Goal: Transaction & Acquisition: Book appointment/travel/reservation

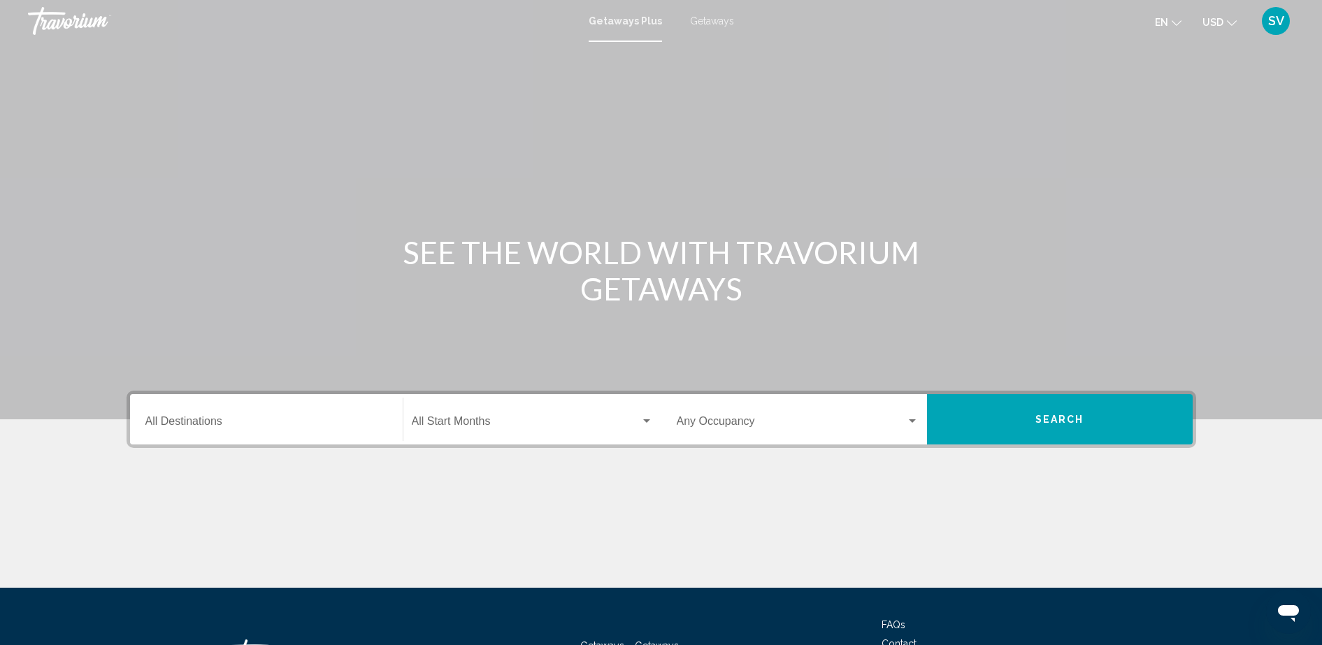
click at [224, 422] on input "Destination All Destinations" at bounding box center [266, 424] width 242 height 13
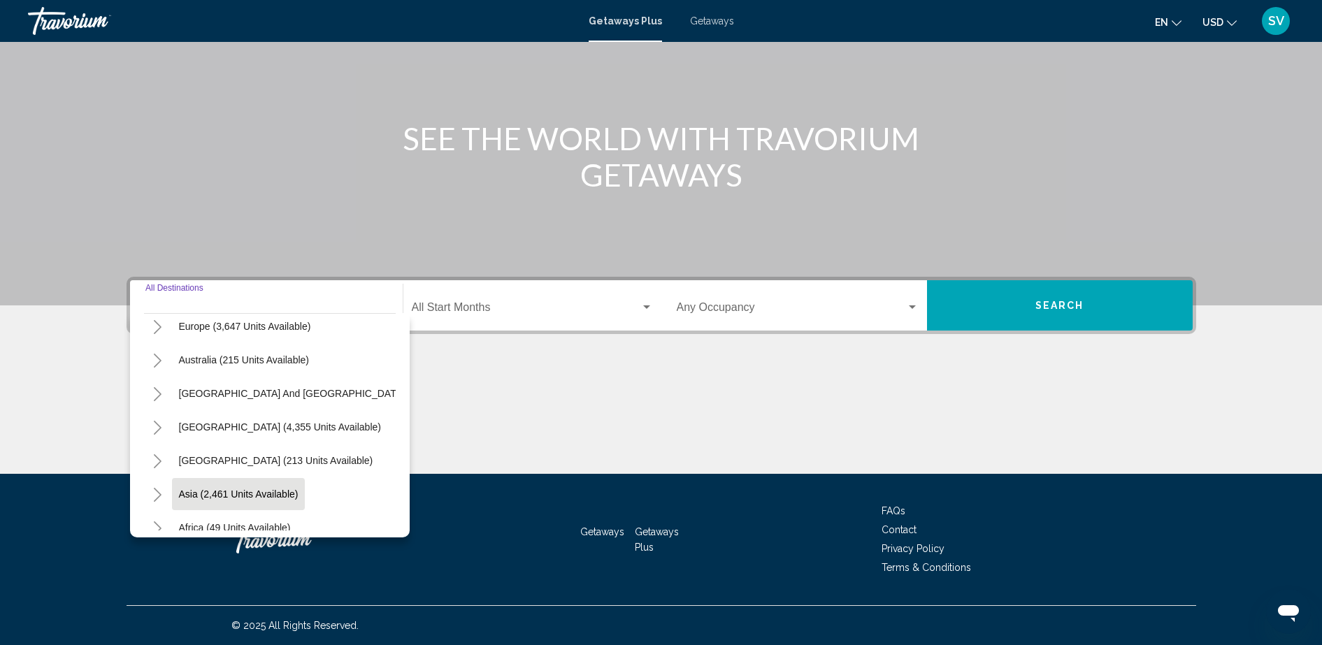
scroll to position [152, 0]
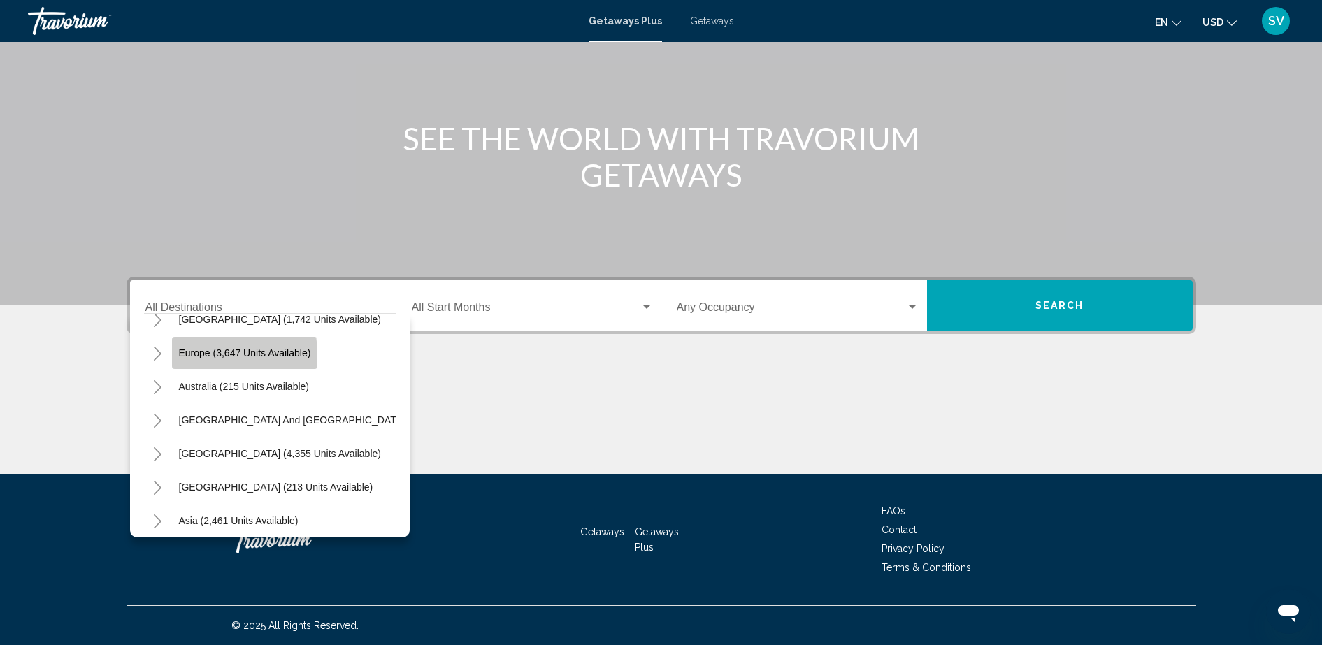
click at [236, 360] on button "Europe (3,647 units available)" at bounding box center [245, 353] width 146 height 32
type input "**********"
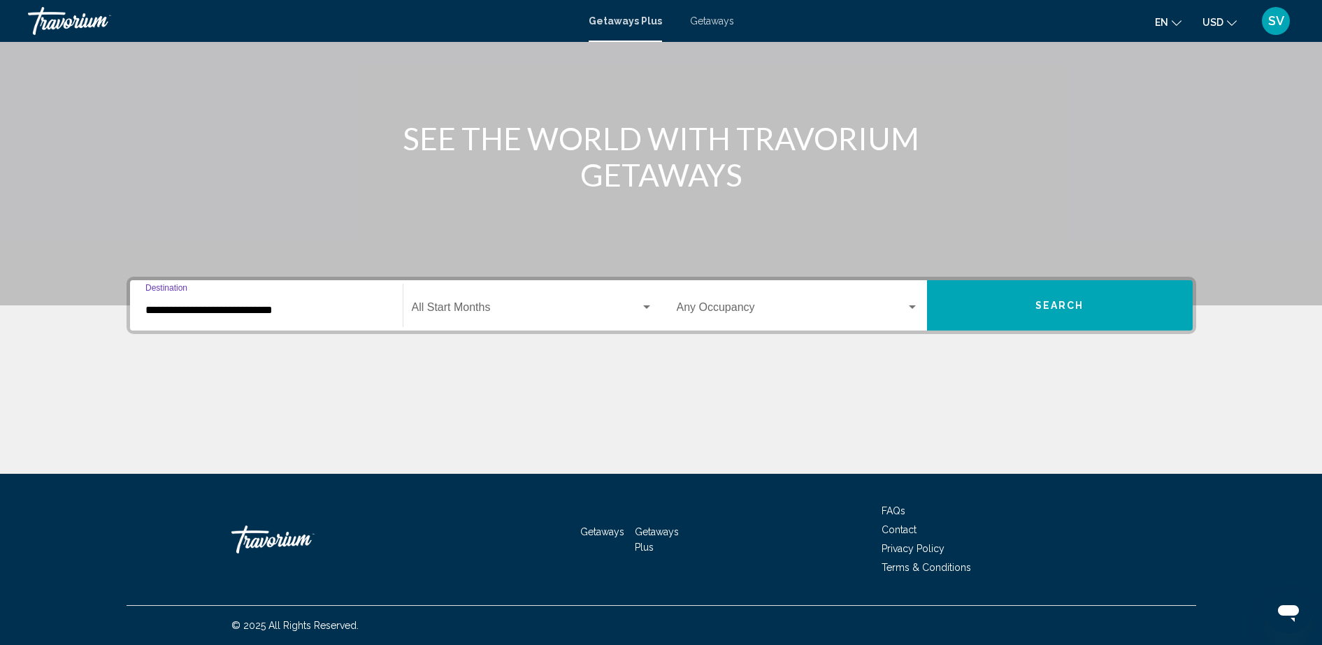
click at [468, 304] on span "Search widget" at bounding box center [526, 310] width 229 height 13
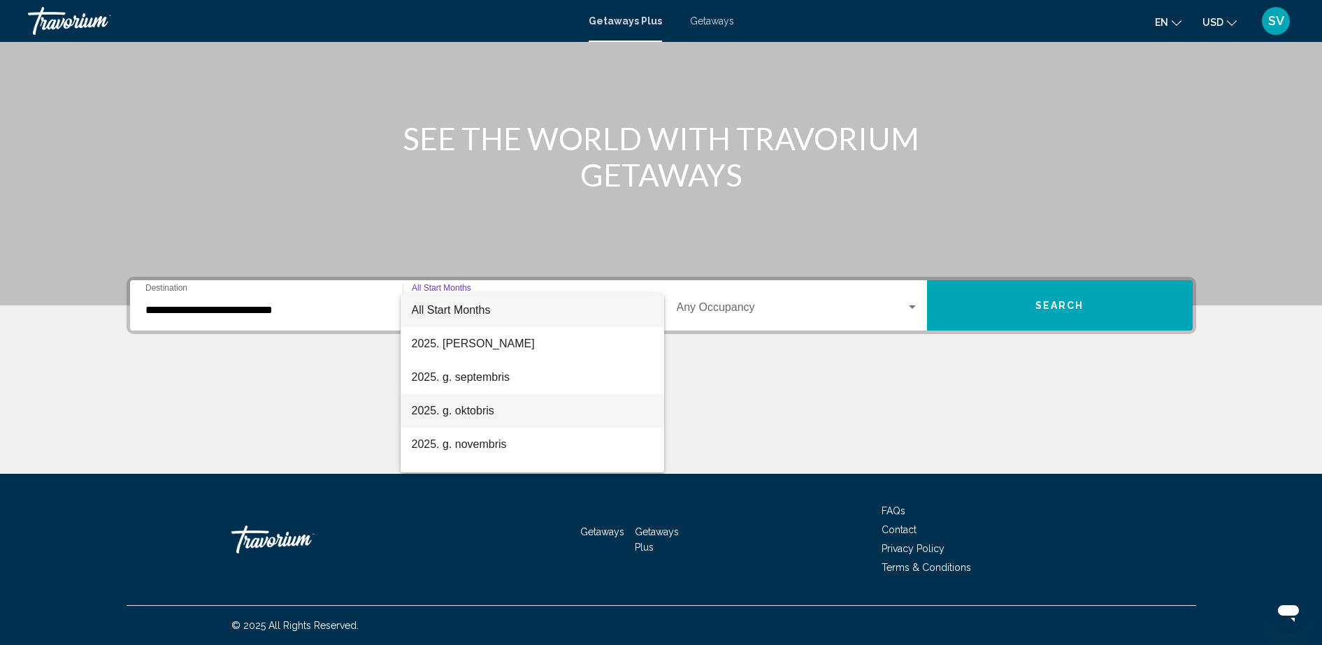
click at [491, 418] on span "2025. g. oktobris" at bounding box center [532, 411] width 241 height 34
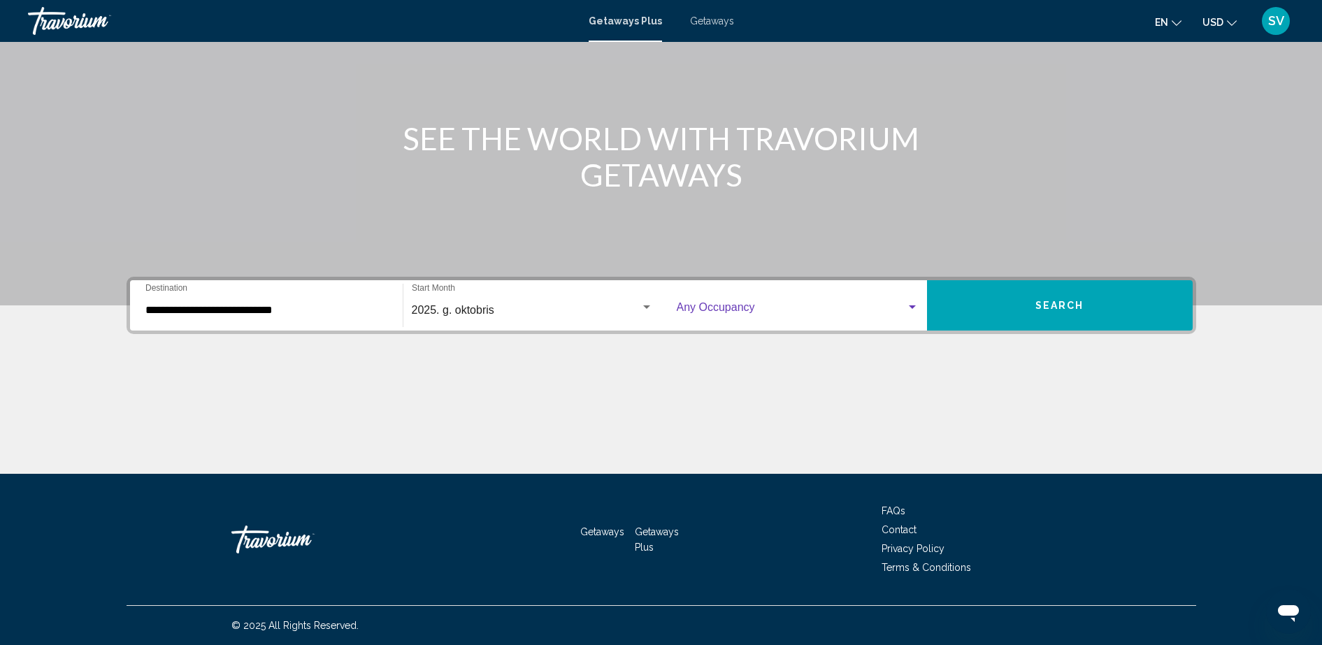
click at [808, 312] on span "Search widget" at bounding box center [791, 310] width 229 height 13
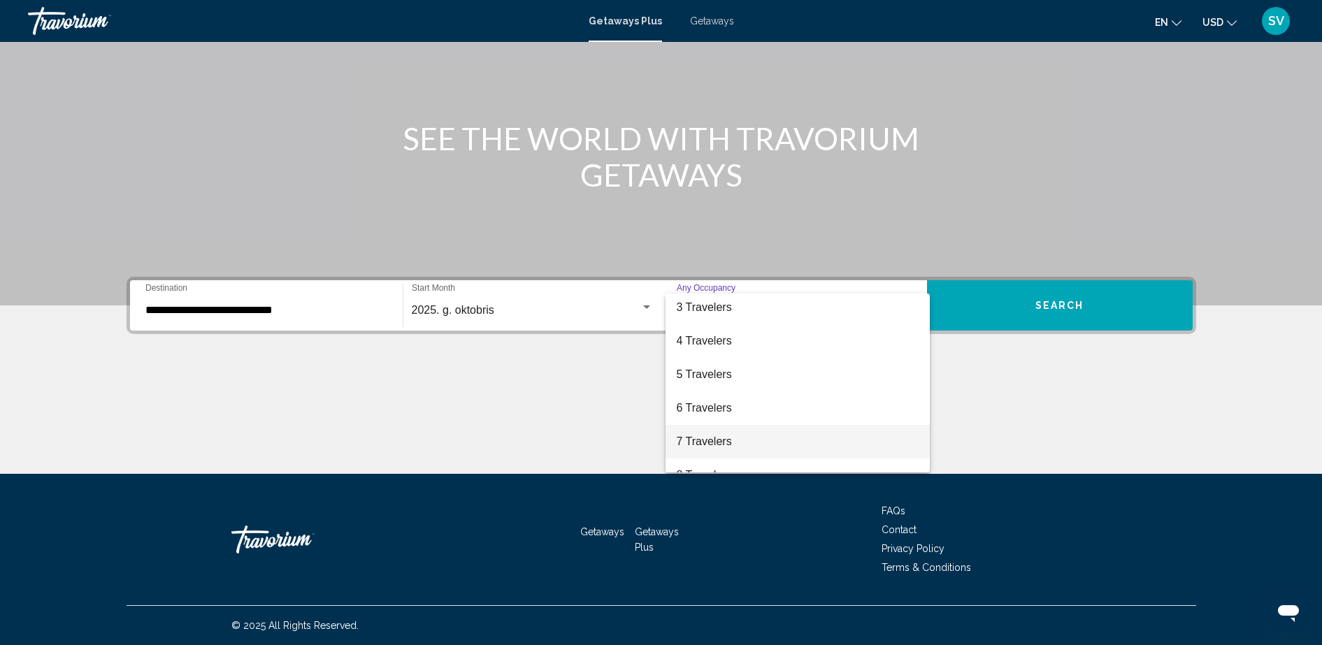
scroll to position [69, 0]
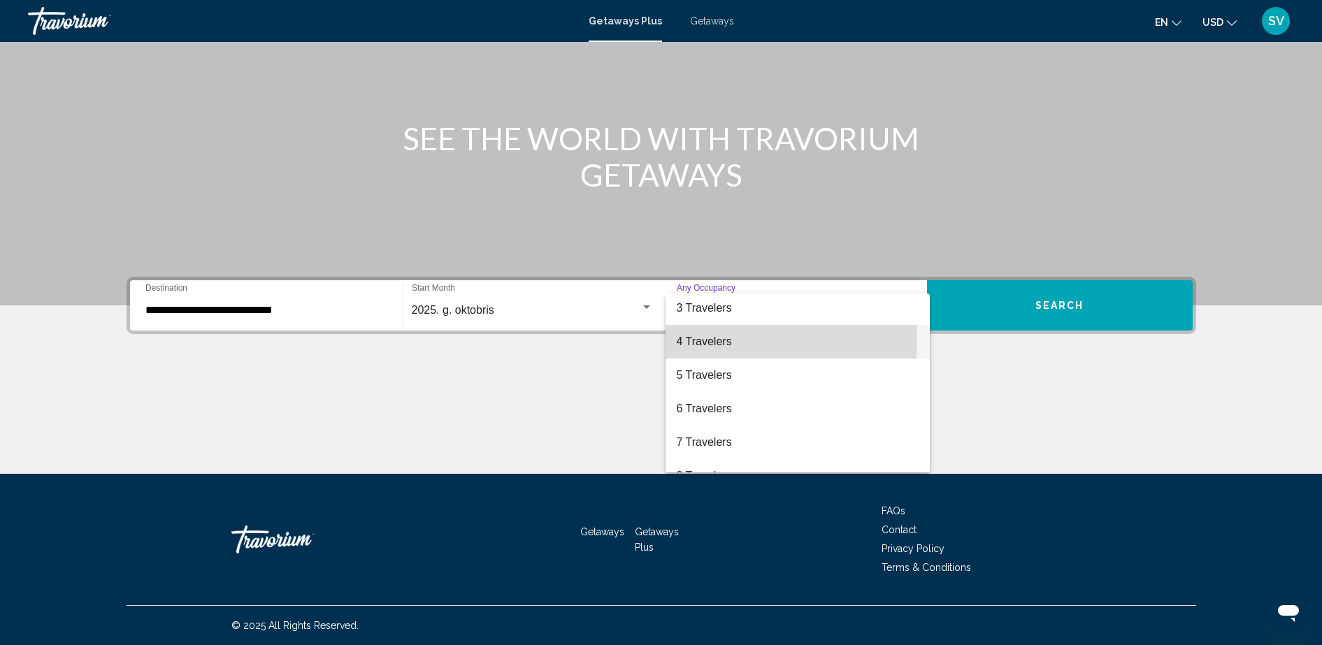
click at [740, 340] on span "4 Travelers" at bounding box center [798, 342] width 242 height 34
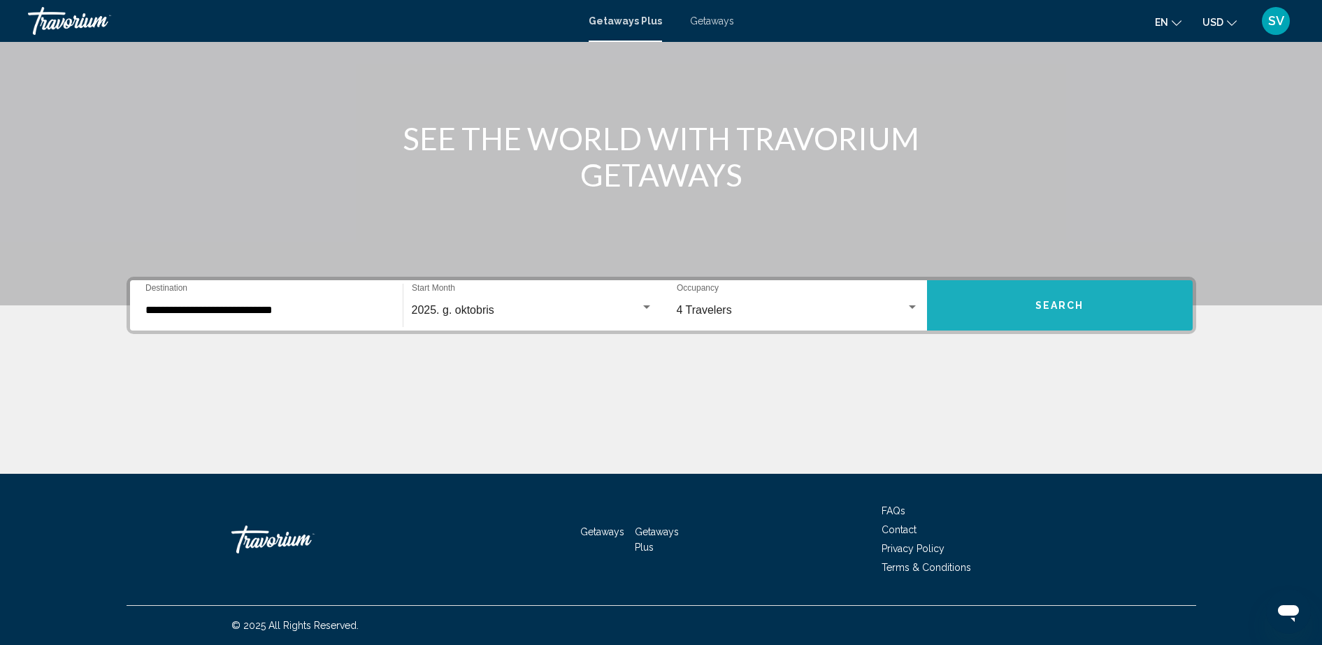
click at [1095, 298] on button "Search" at bounding box center [1060, 305] width 266 height 50
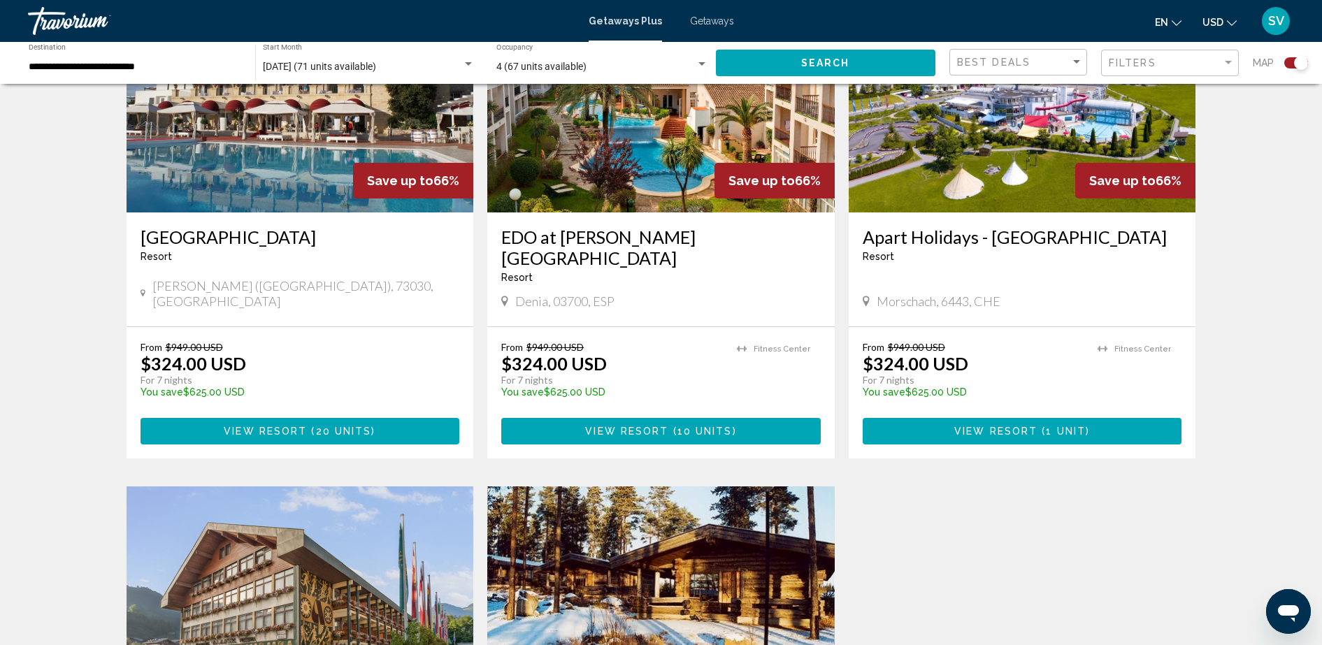
scroll to position [961, 0]
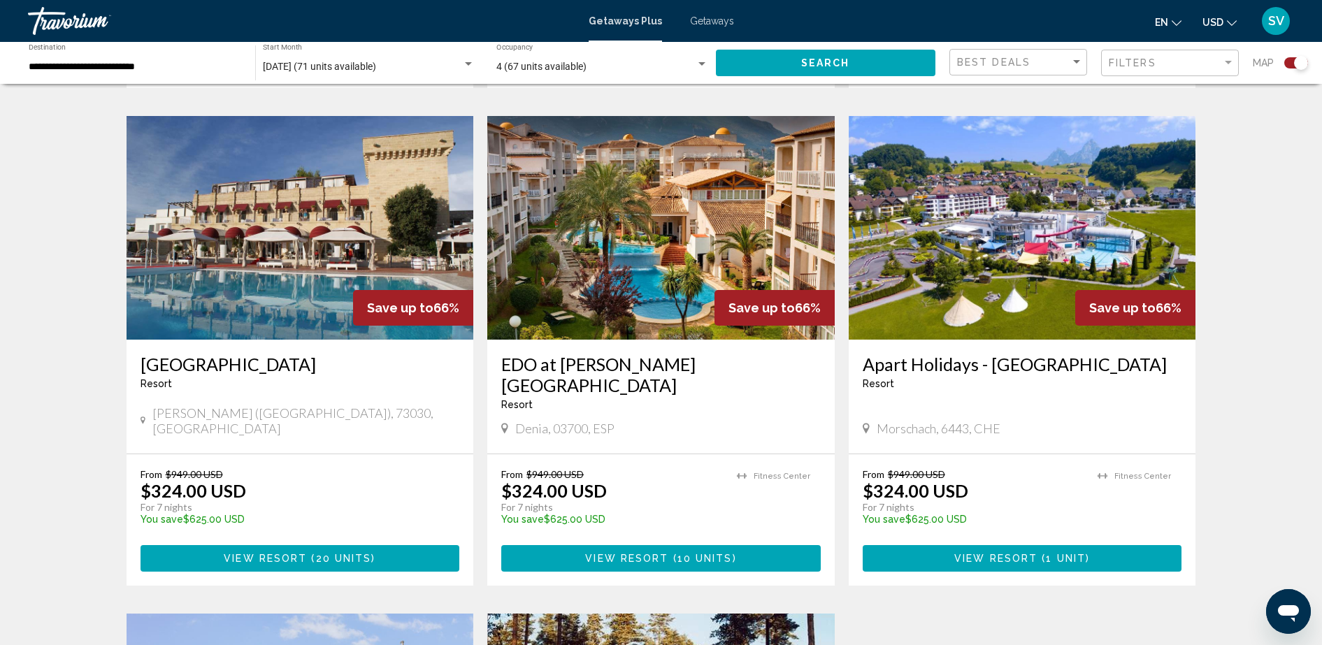
click at [289, 252] on img "Main content" at bounding box center [300, 228] width 347 height 224
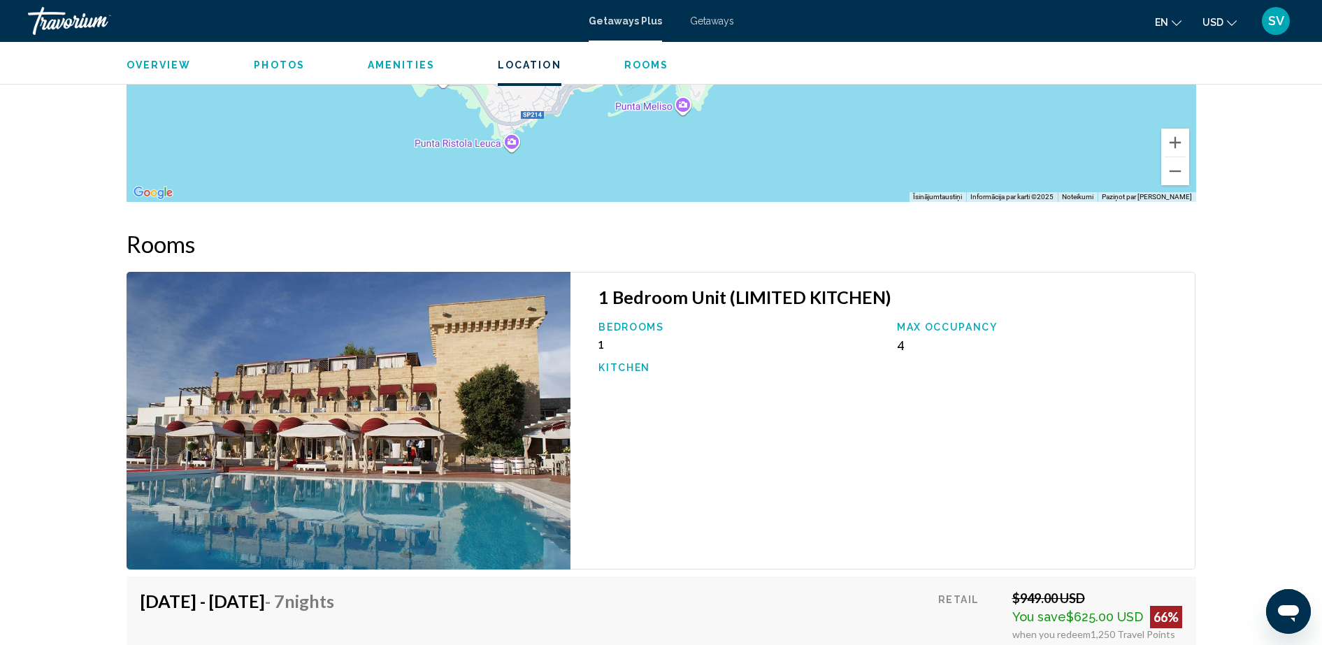
scroll to position [2010, 0]
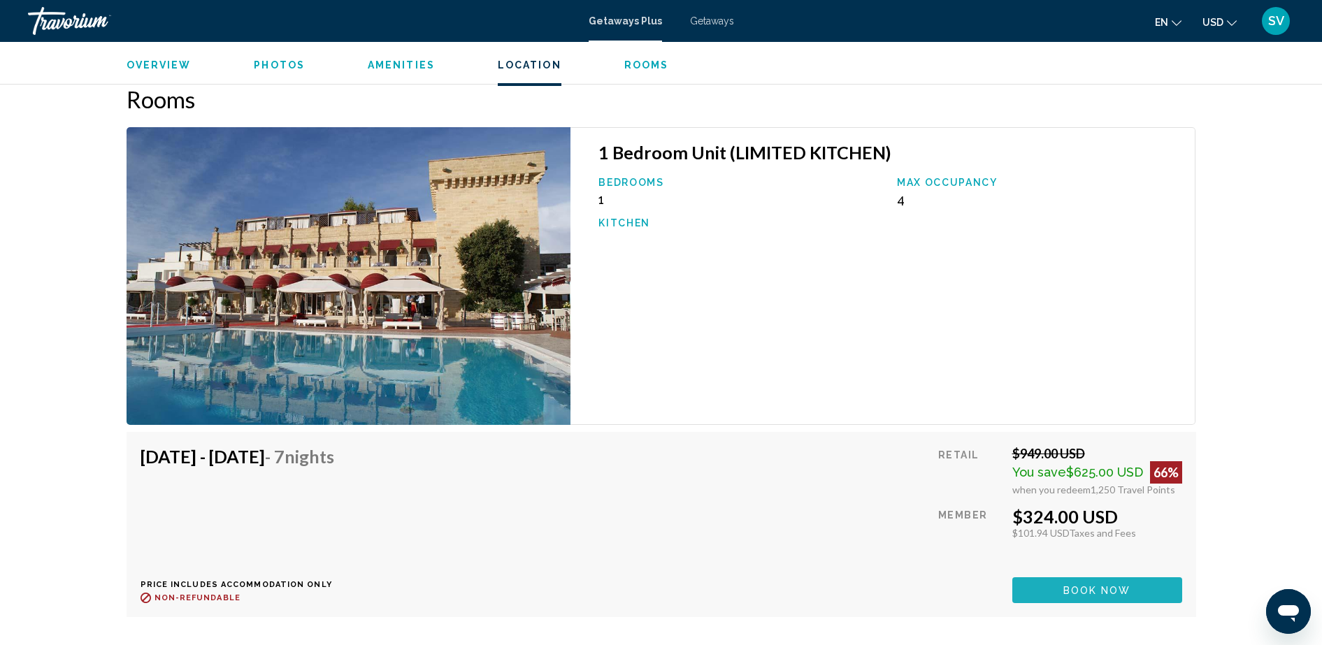
click at [1116, 585] on span "Book now" at bounding box center [1097, 590] width 68 height 11
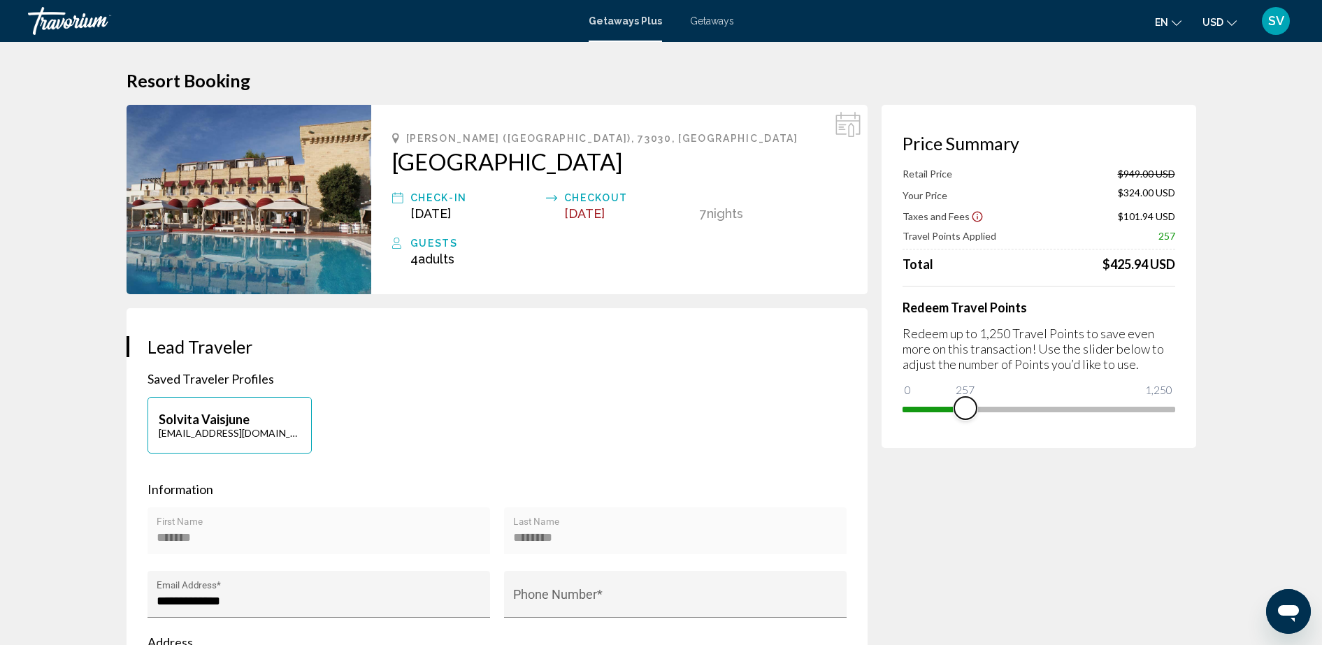
drag, startPoint x: 1160, startPoint y: 407, endPoint x: 965, endPoint y: 407, distance: 195.7
click at [965, 407] on span "Main content" at bounding box center [965, 408] width 22 height 22
drag, startPoint x: 969, startPoint y: 412, endPoint x: 1017, endPoint y: 416, distance: 48.4
click at [1017, 416] on span "Main content" at bounding box center [1018, 408] width 22 height 22
drag, startPoint x: 1021, startPoint y: 411, endPoint x: 1075, endPoint y: 415, distance: 54.6
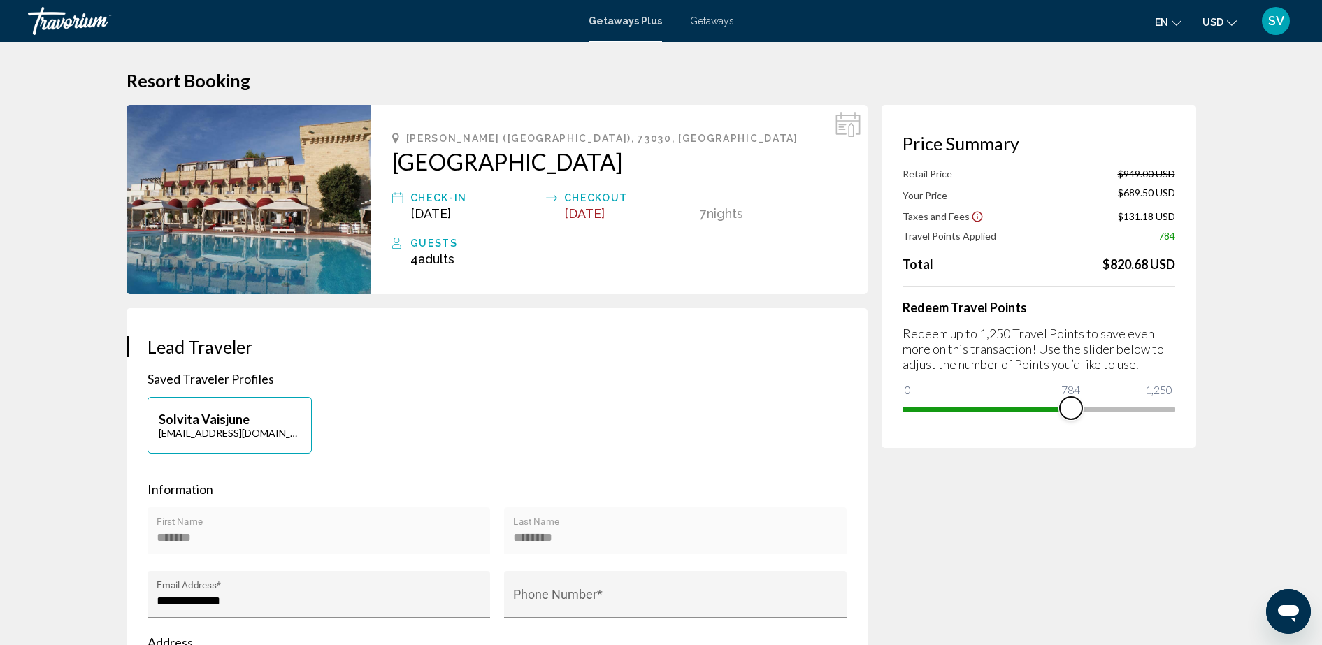
click at [1075, 415] on span "Main content" at bounding box center [1071, 408] width 22 height 22
drag, startPoint x: 1076, startPoint y: 407, endPoint x: 1118, endPoint y: 411, distance: 41.5
click at [1118, 411] on span "Main content" at bounding box center [1118, 408] width 22 height 22
drag, startPoint x: 1117, startPoint y: 408, endPoint x: 1213, endPoint y: 408, distance: 95.8
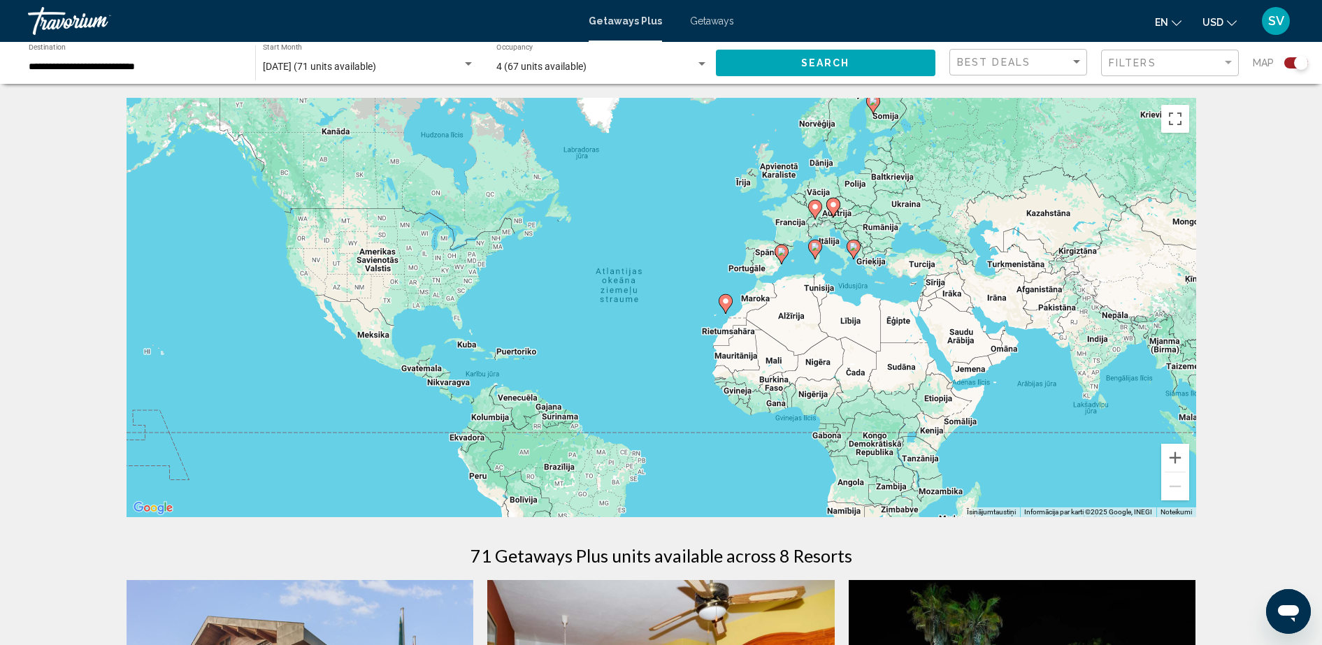
click at [554, 57] on div "4 (67 units available) Occupancy Any Occupancy" at bounding box center [602, 63] width 212 height 38
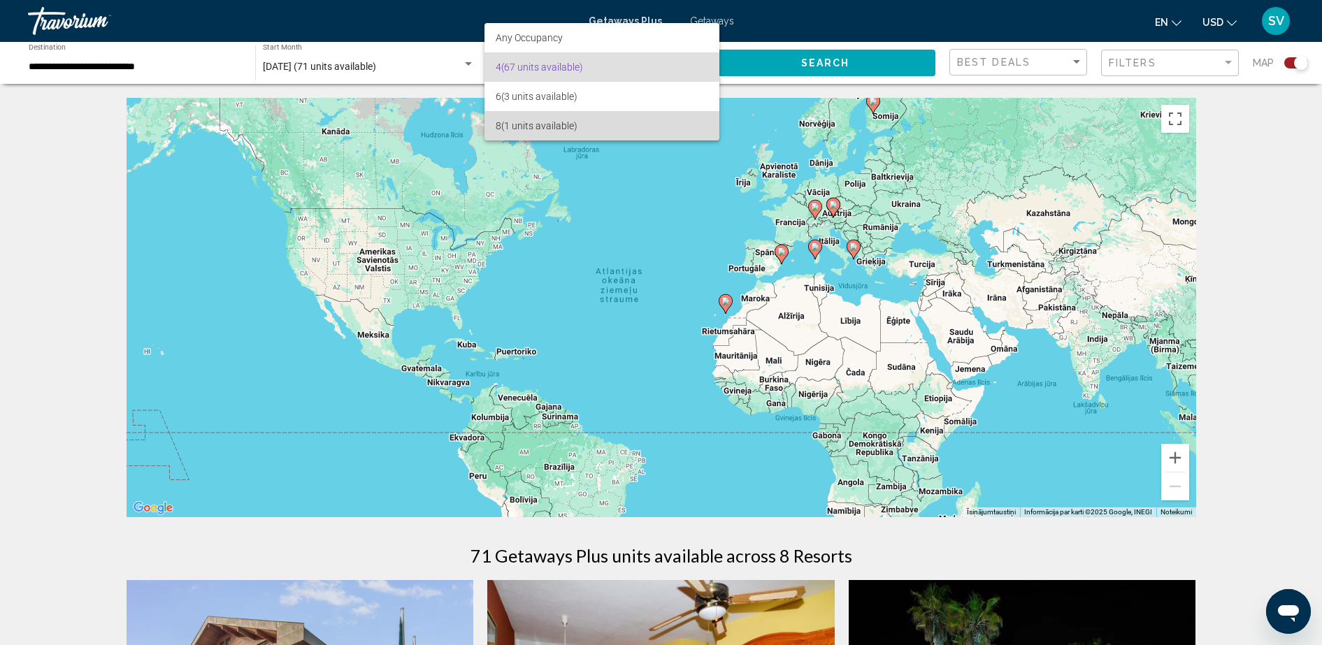
click at [545, 117] on span "8 (1 units available)" at bounding box center [602, 125] width 212 height 29
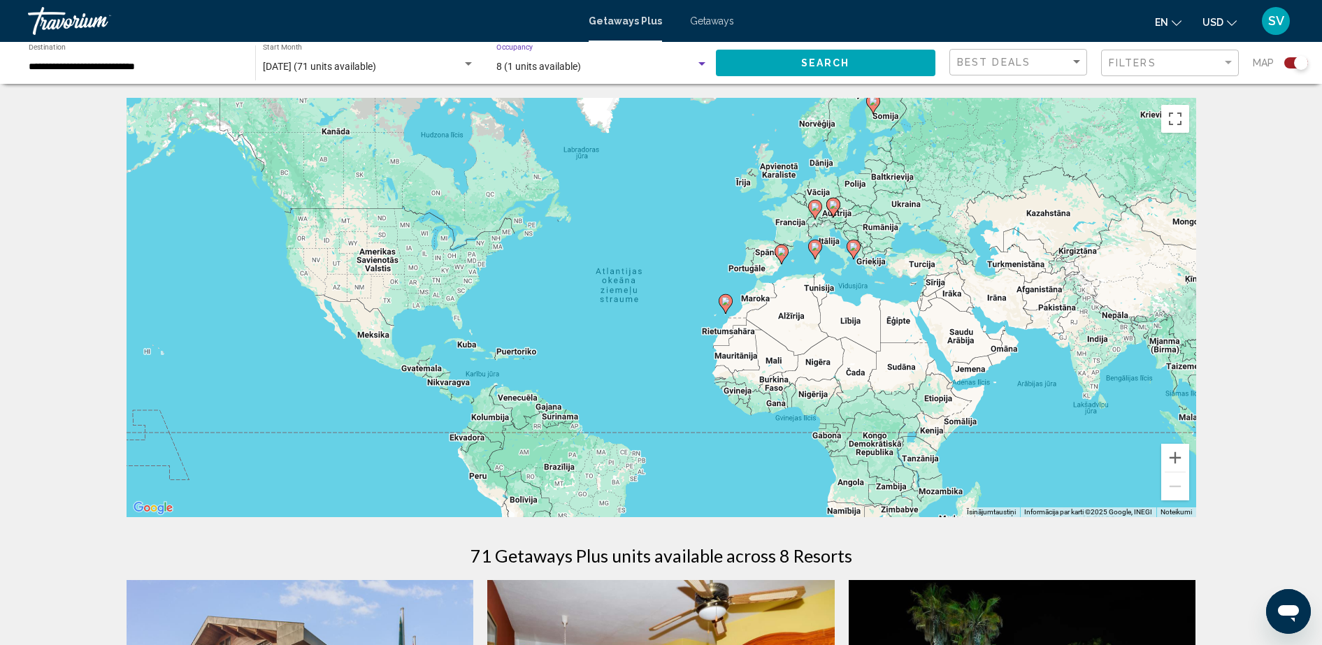
click at [828, 54] on button "Search" at bounding box center [826, 63] width 220 height 26
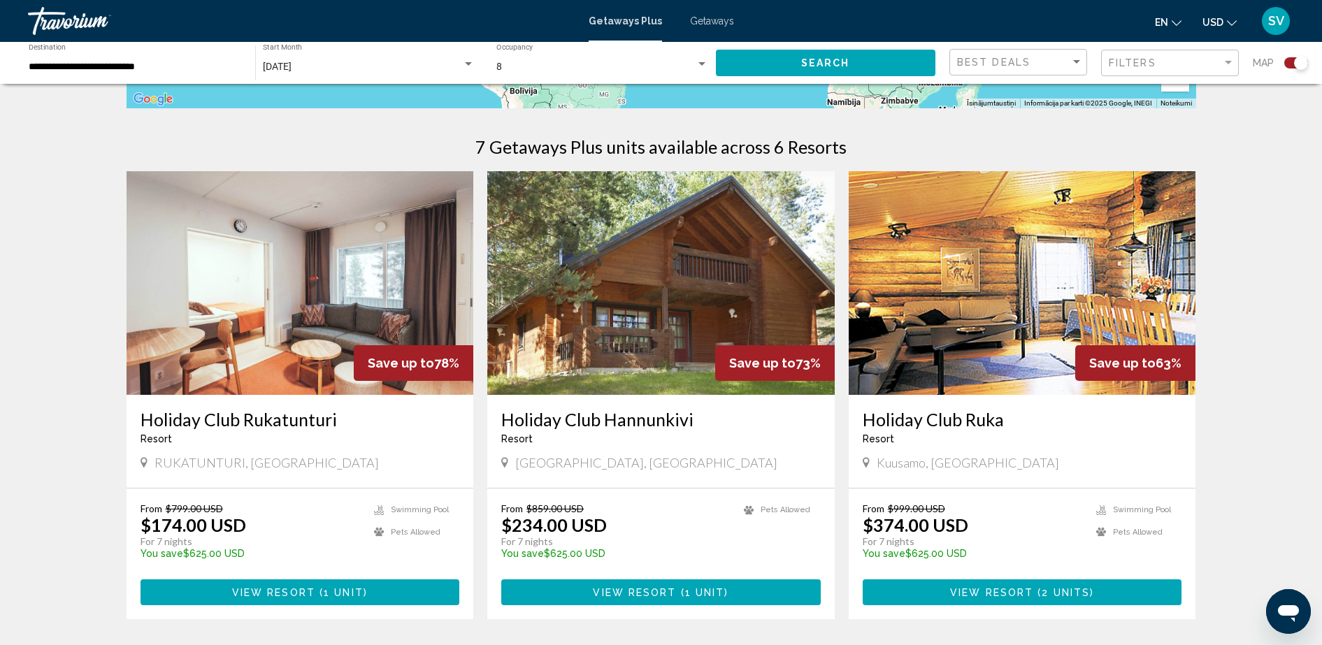
scroll to position [437, 0]
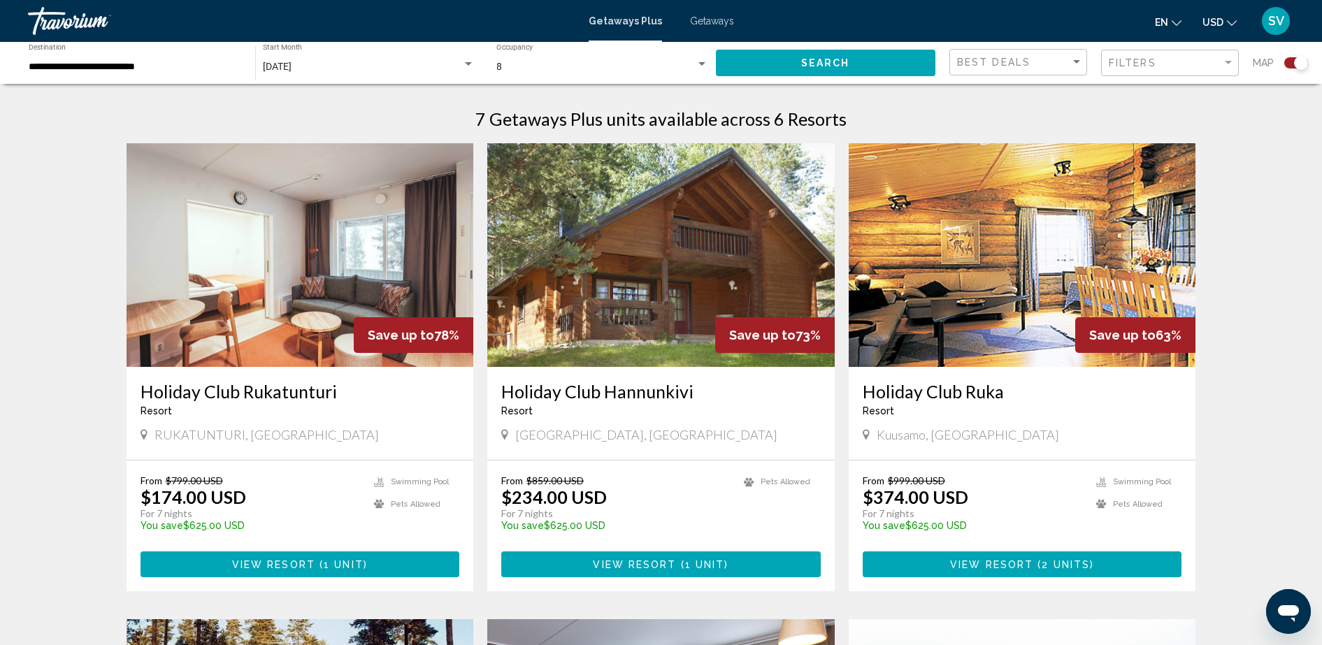
click at [296, 232] on img "Main content" at bounding box center [300, 255] width 347 height 224
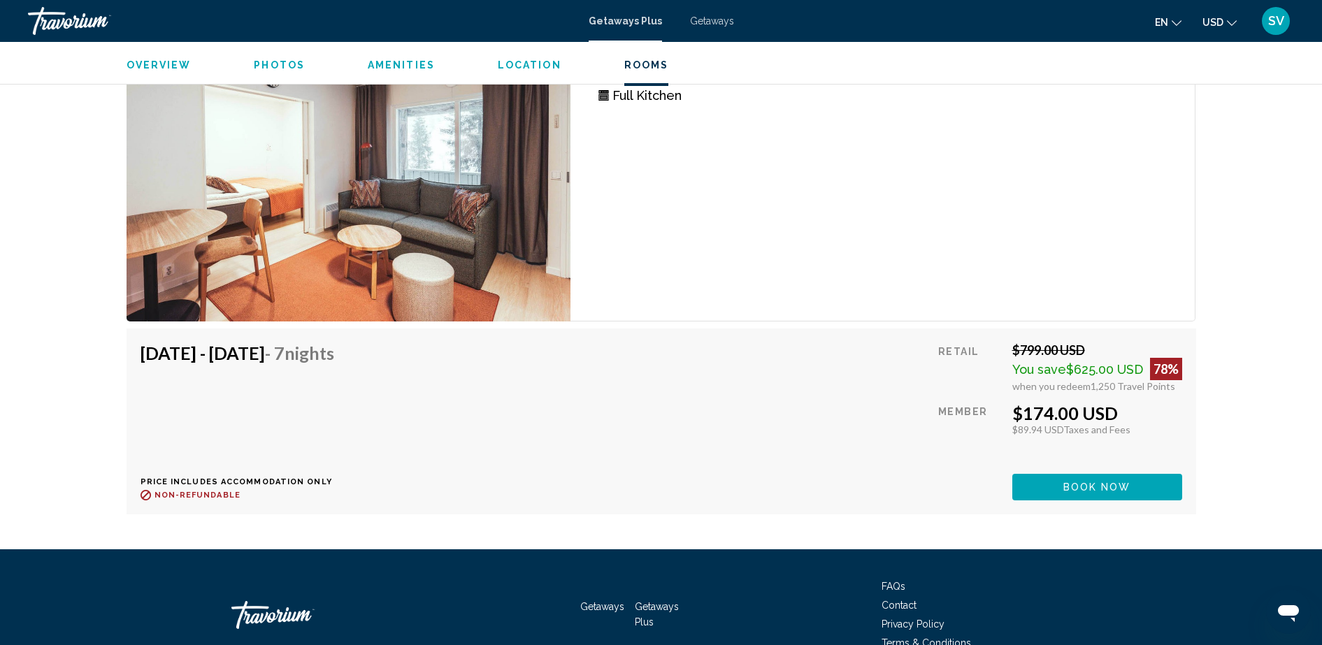
scroll to position [2184, 0]
click at [1071, 476] on button "Book now" at bounding box center [1097, 486] width 170 height 26
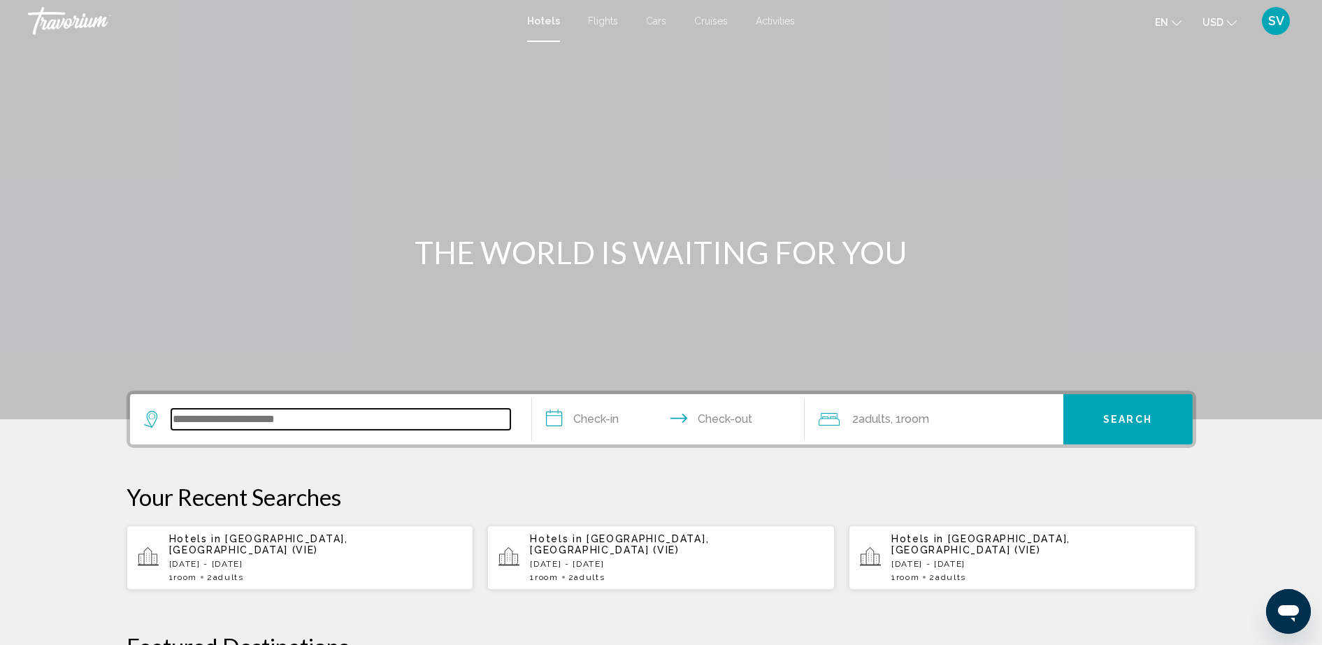
click at [194, 429] on input "Search widget" at bounding box center [340, 419] width 339 height 21
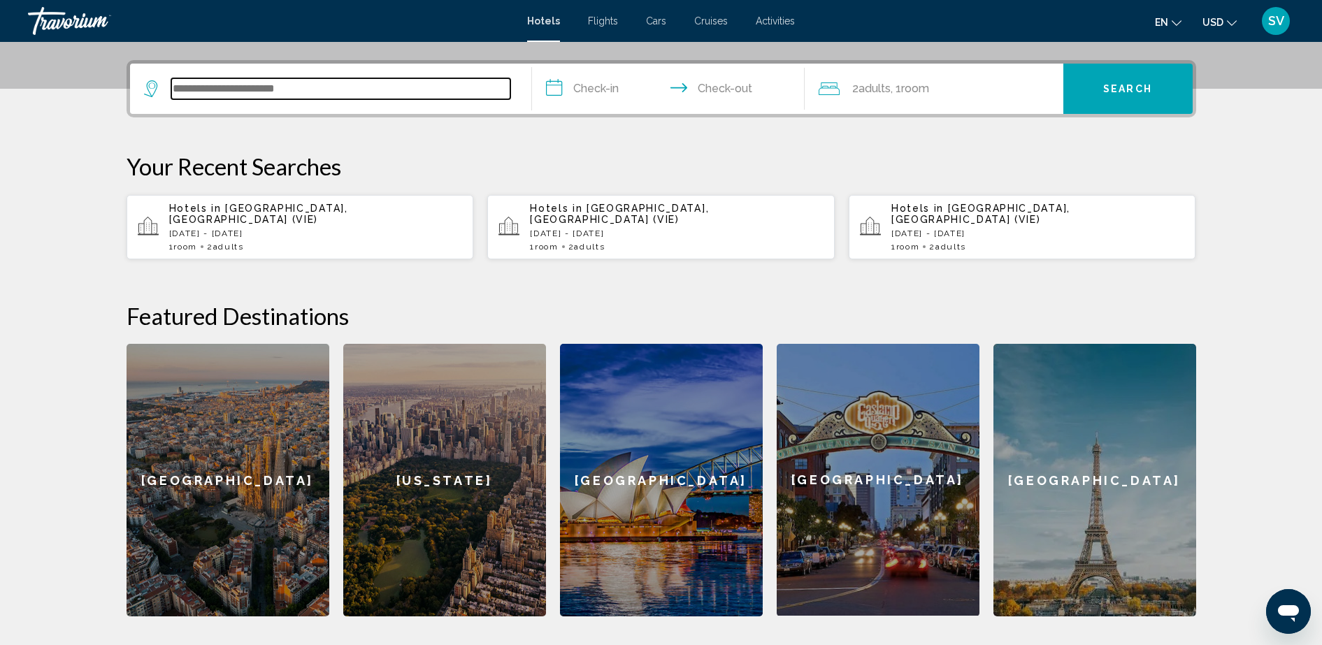
scroll to position [345, 0]
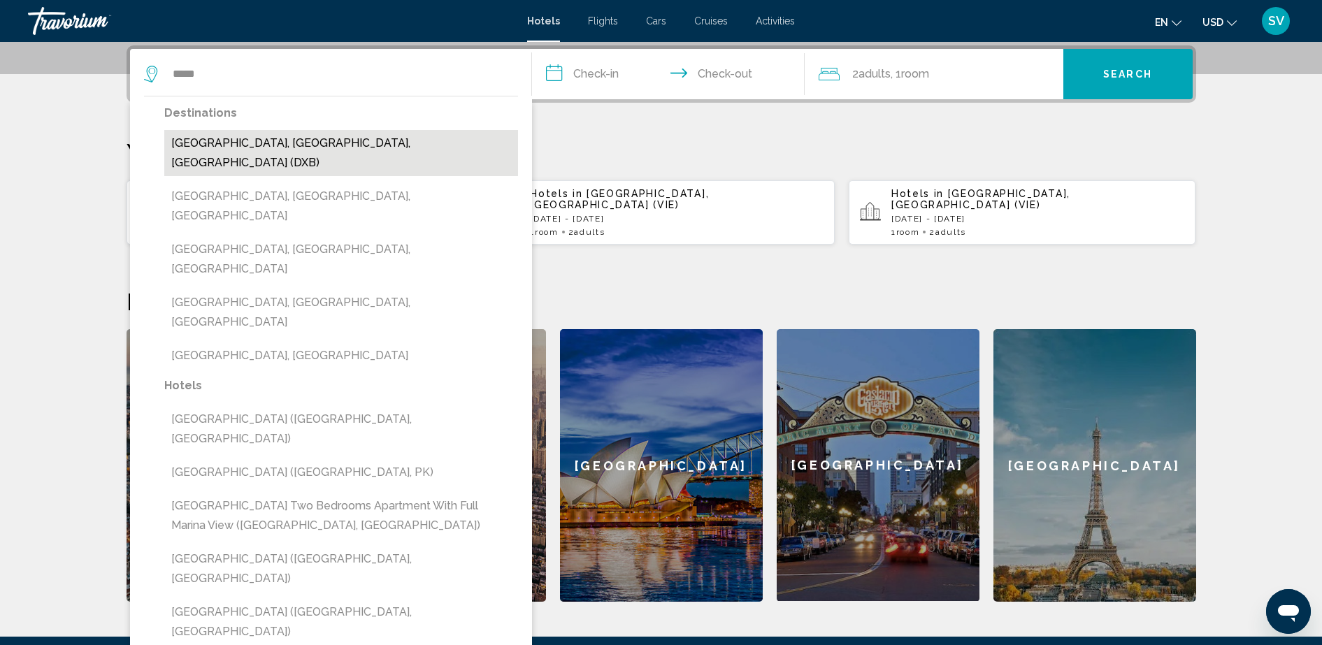
click at [250, 138] on button "[GEOGRAPHIC_DATA], [GEOGRAPHIC_DATA], [GEOGRAPHIC_DATA] (DXB)" at bounding box center [341, 153] width 354 height 46
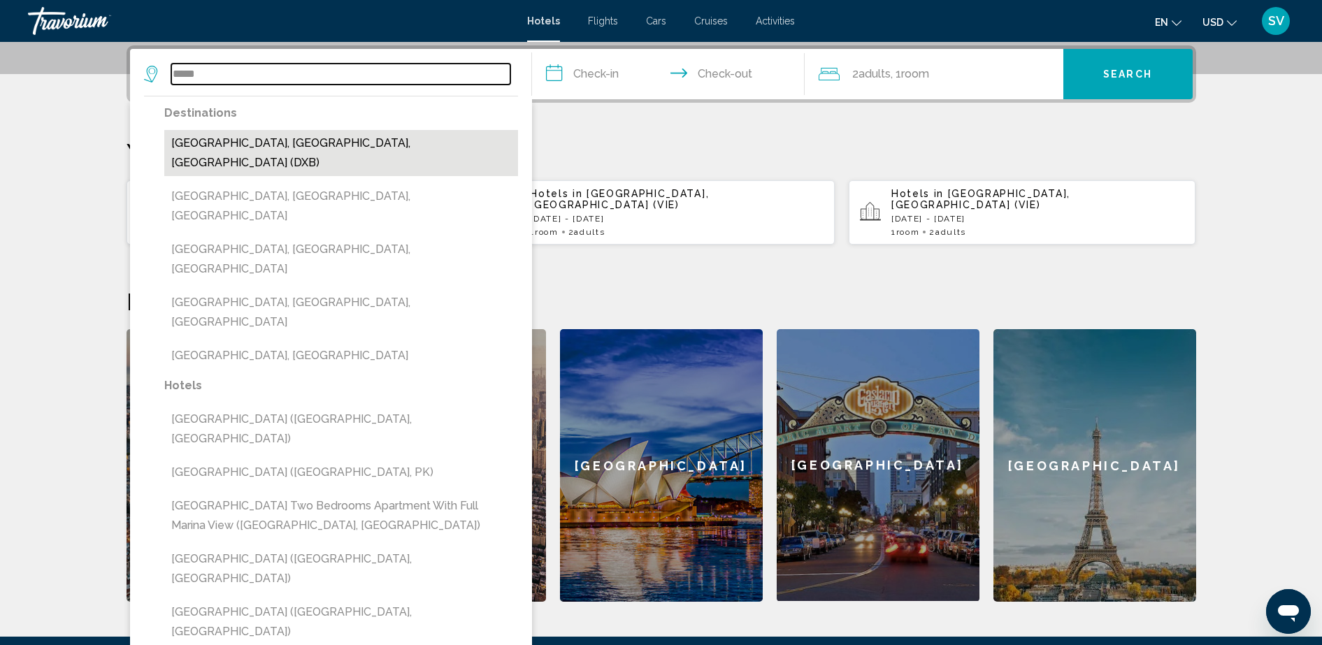
type input "**********"
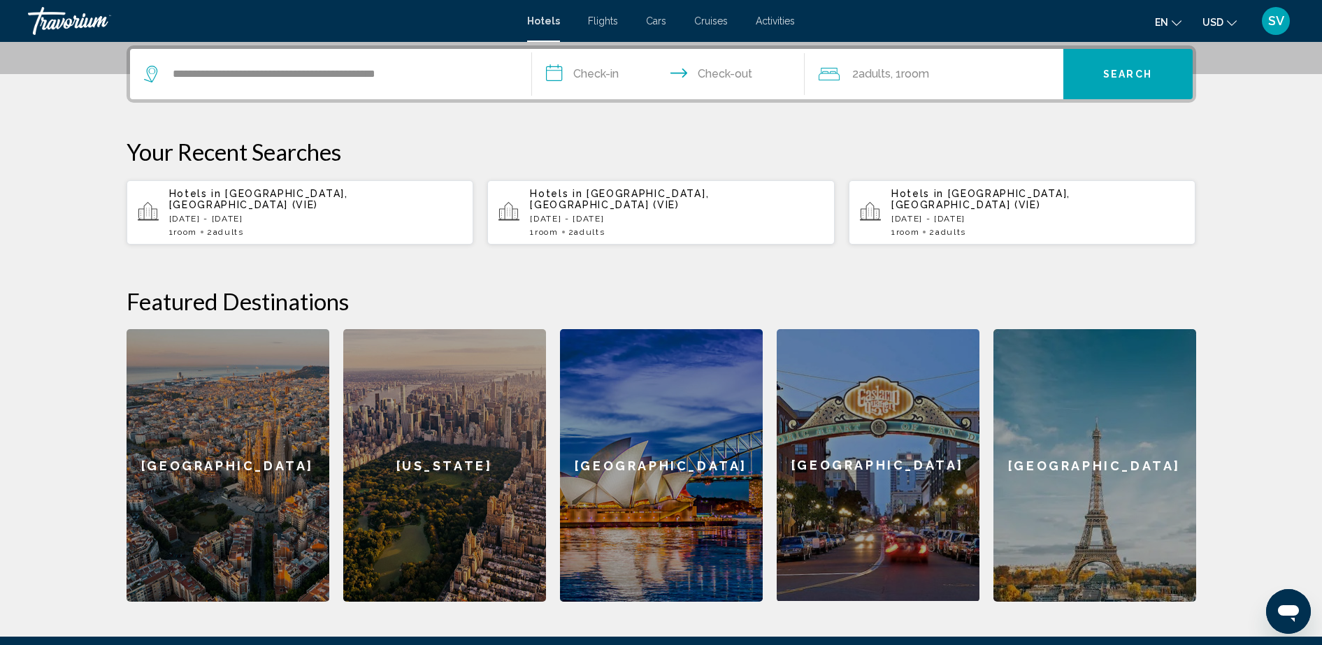
click at [591, 68] on input "**********" at bounding box center [671, 76] width 278 height 55
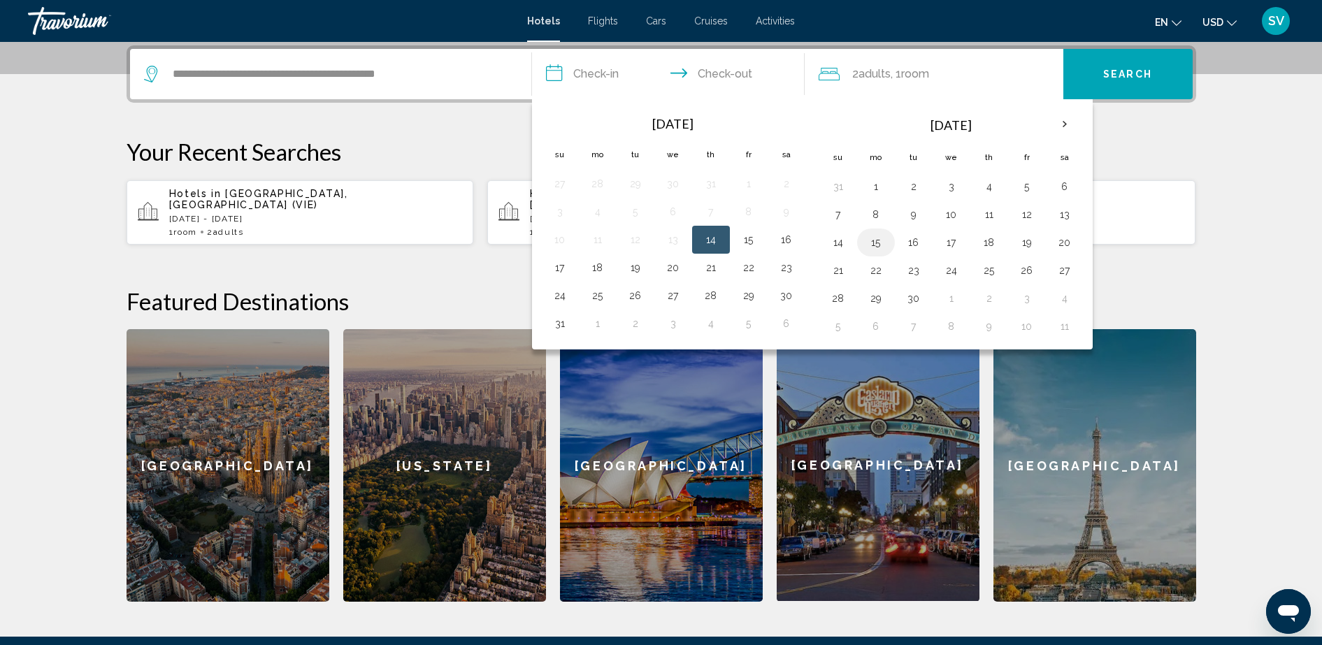
click at [872, 245] on button "15" at bounding box center [876, 243] width 22 height 20
click at [916, 241] on button "16" at bounding box center [913, 243] width 22 height 20
type input "**********"
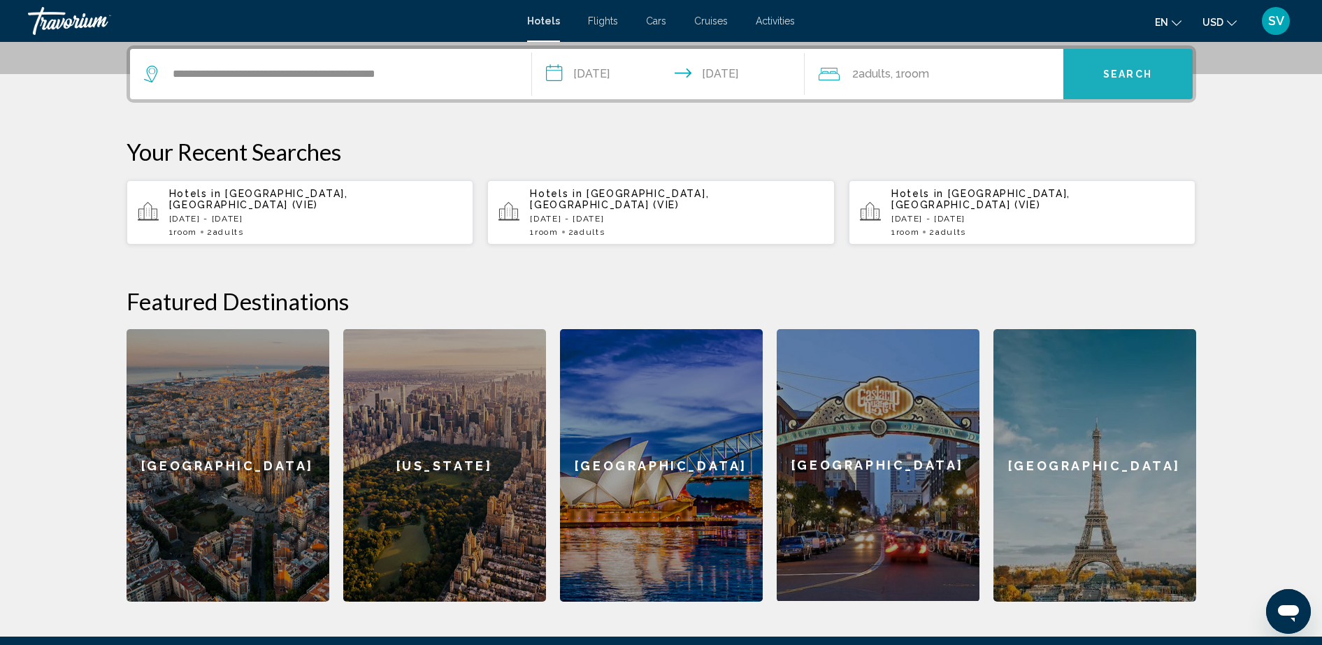
click at [1107, 80] on button "Search" at bounding box center [1127, 74] width 129 height 50
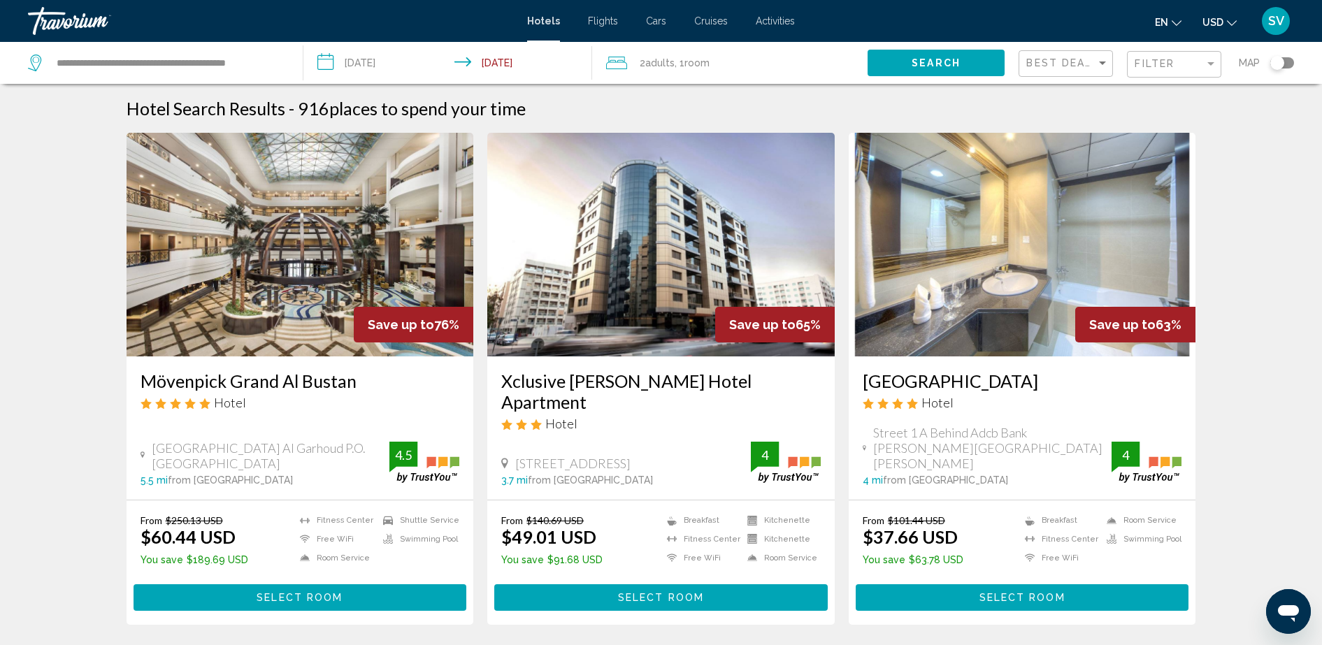
click at [229, 293] on img "Main content" at bounding box center [300, 245] width 347 height 224
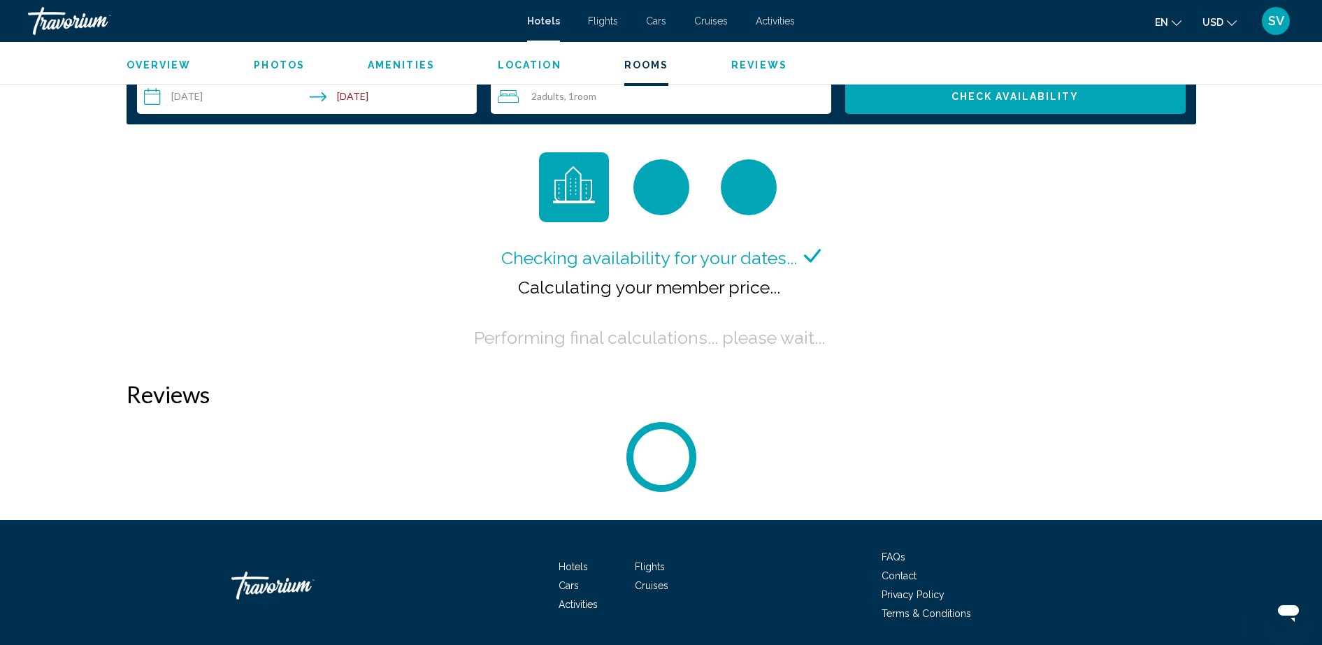
scroll to position [1835, 0]
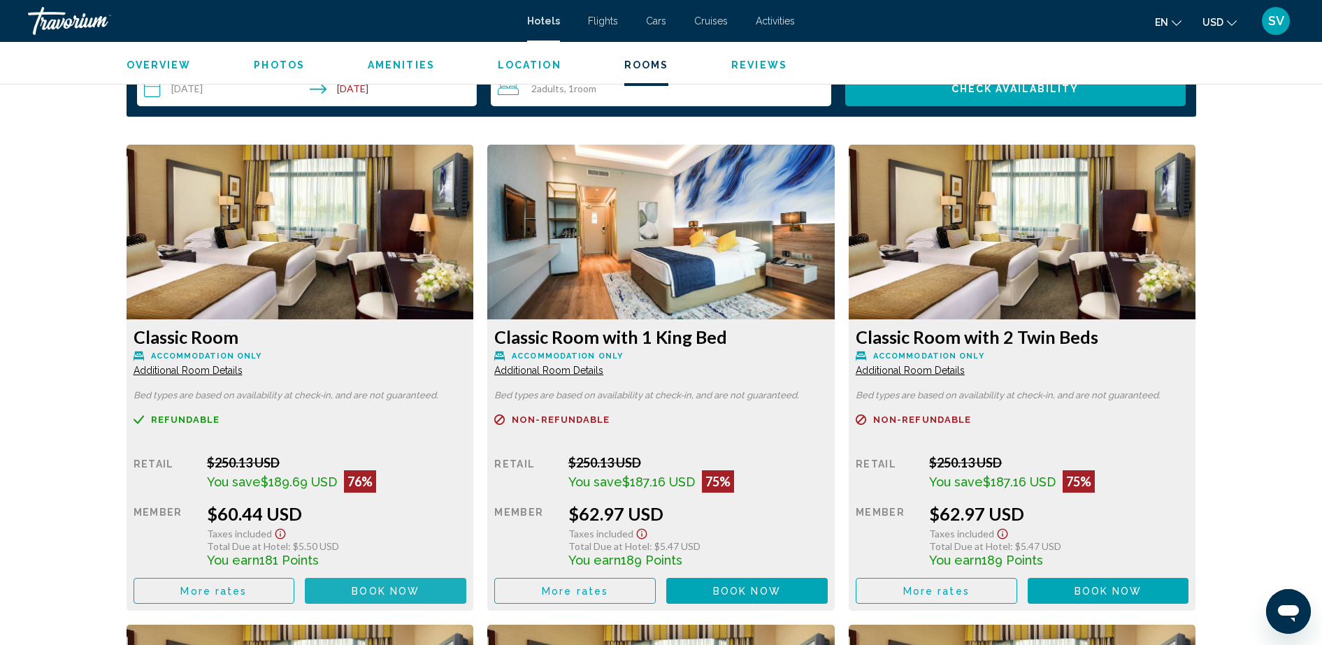
click at [383, 591] on span "Book now" at bounding box center [386, 591] width 68 height 11
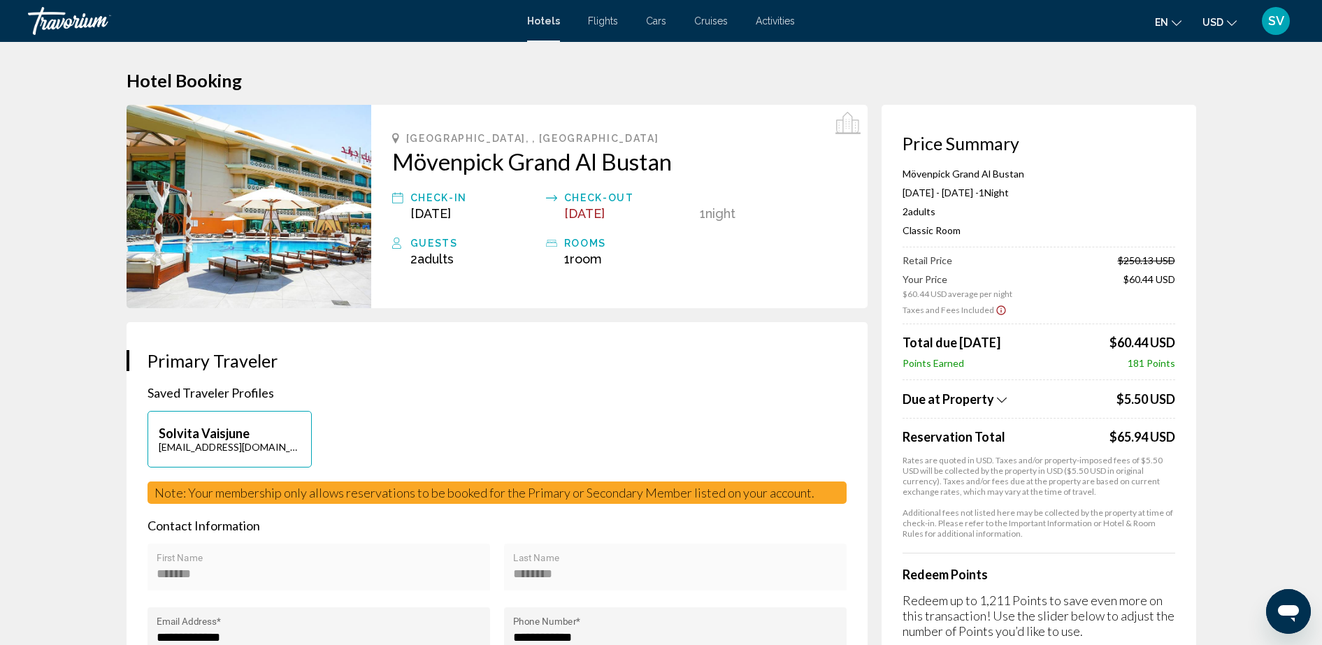
click at [1273, 17] on span "SV" at bounding box center [1276, 21] width 16 height 14
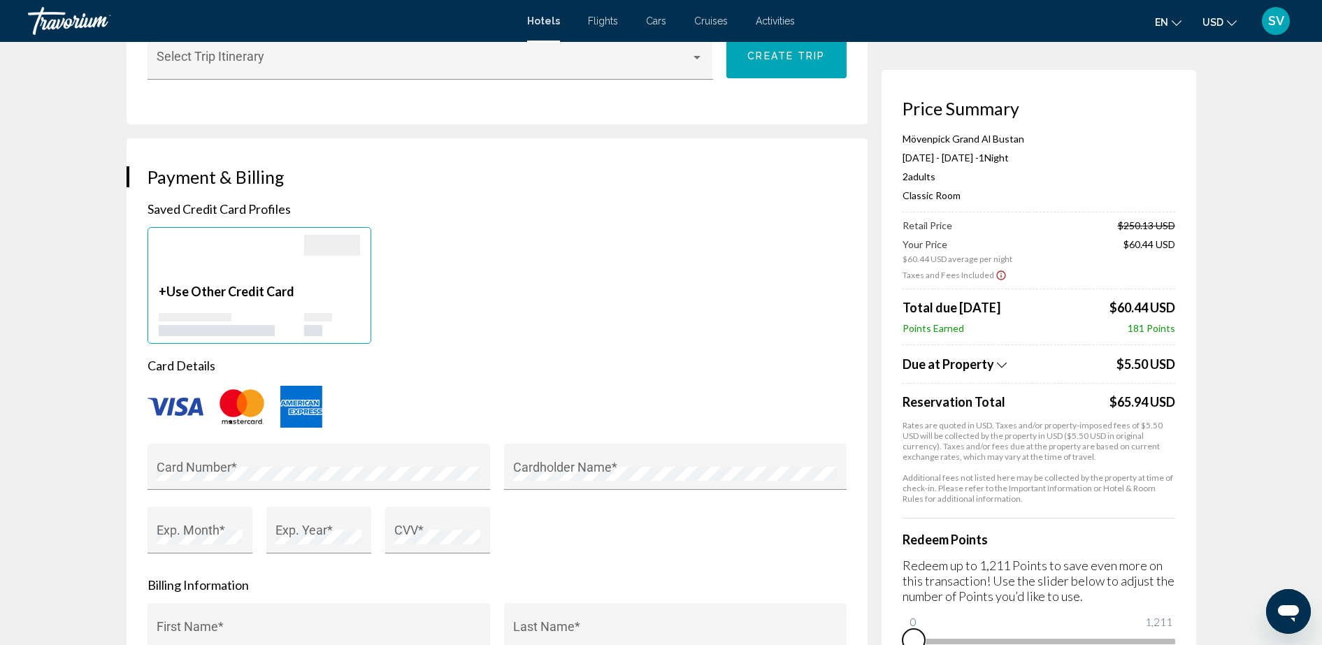
scroll to position [920, 0]
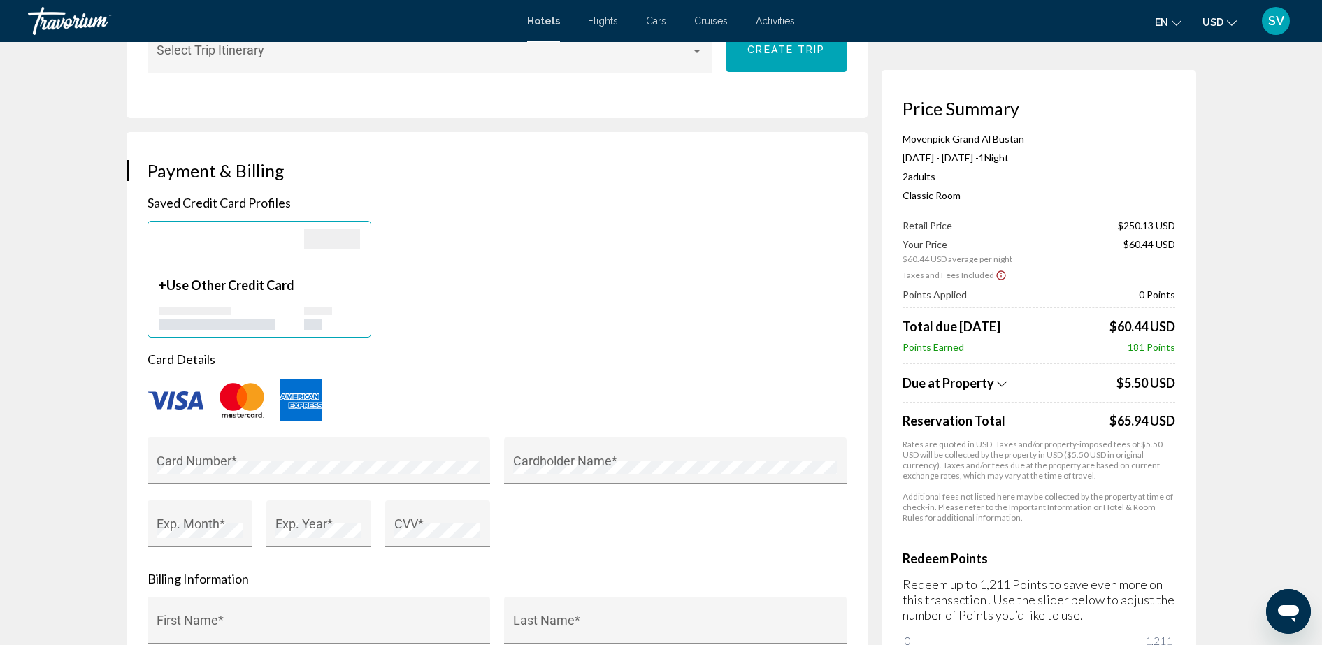
drag, startPoint x: 917, startPoint y: 640, endPoint x: 1184, endPoint y: 617, distance: 268.0
click at [1184, 617] on div "Price Summary Mövenpick Grand Al Bustan [DATE] - [DATE] - 1 Night Nights 2 Adul…" at bounding box center [1038, 384] width 315 height 629
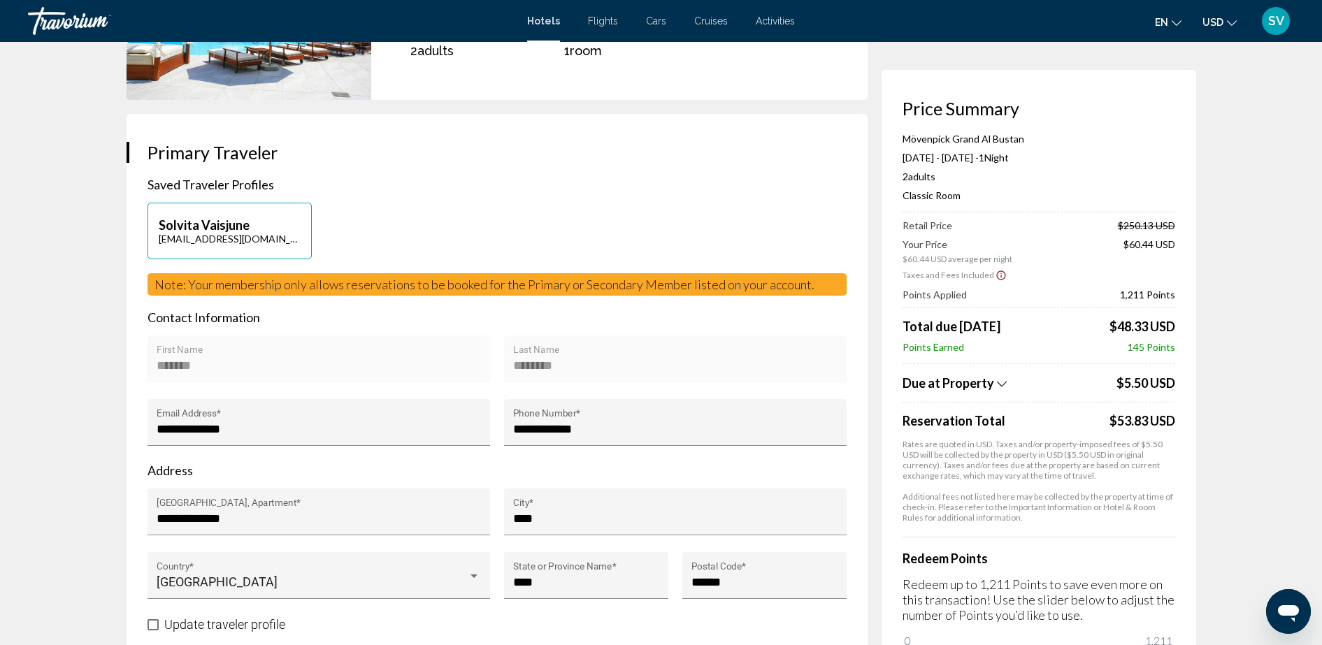
scroll to position [0, 0]
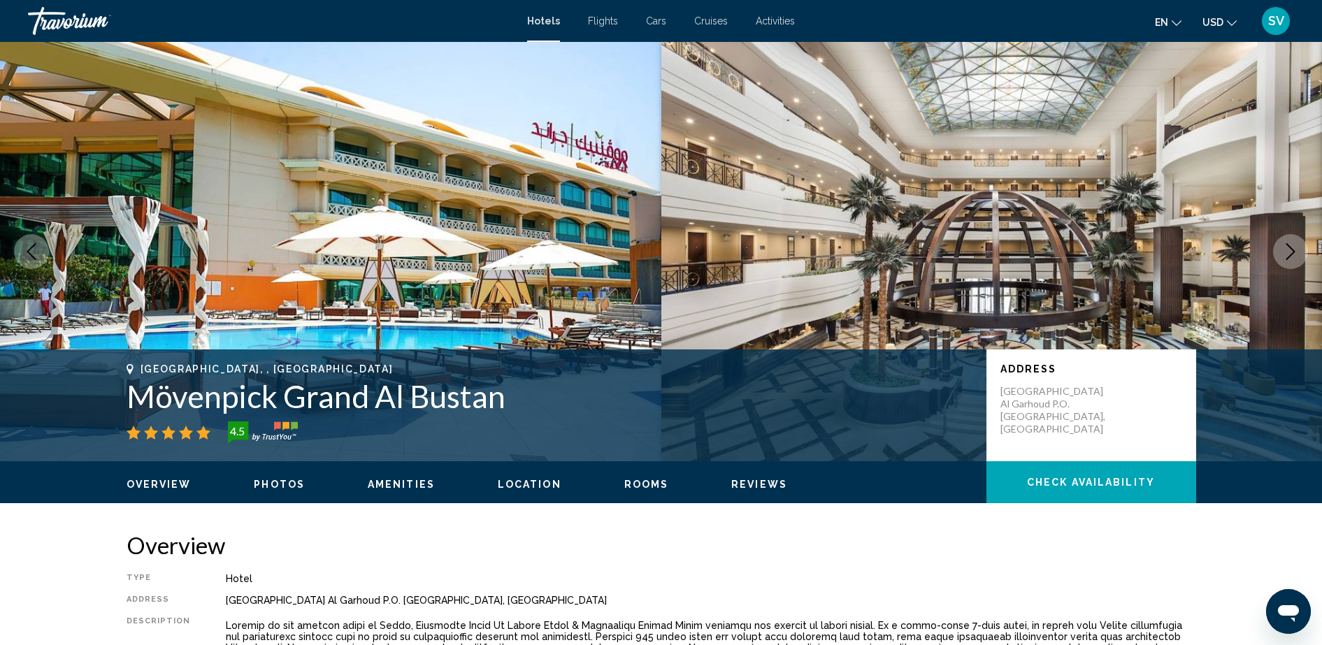
click at [601, 23] on span "Flights" at bounding box center [603, 20] width 30 height 11
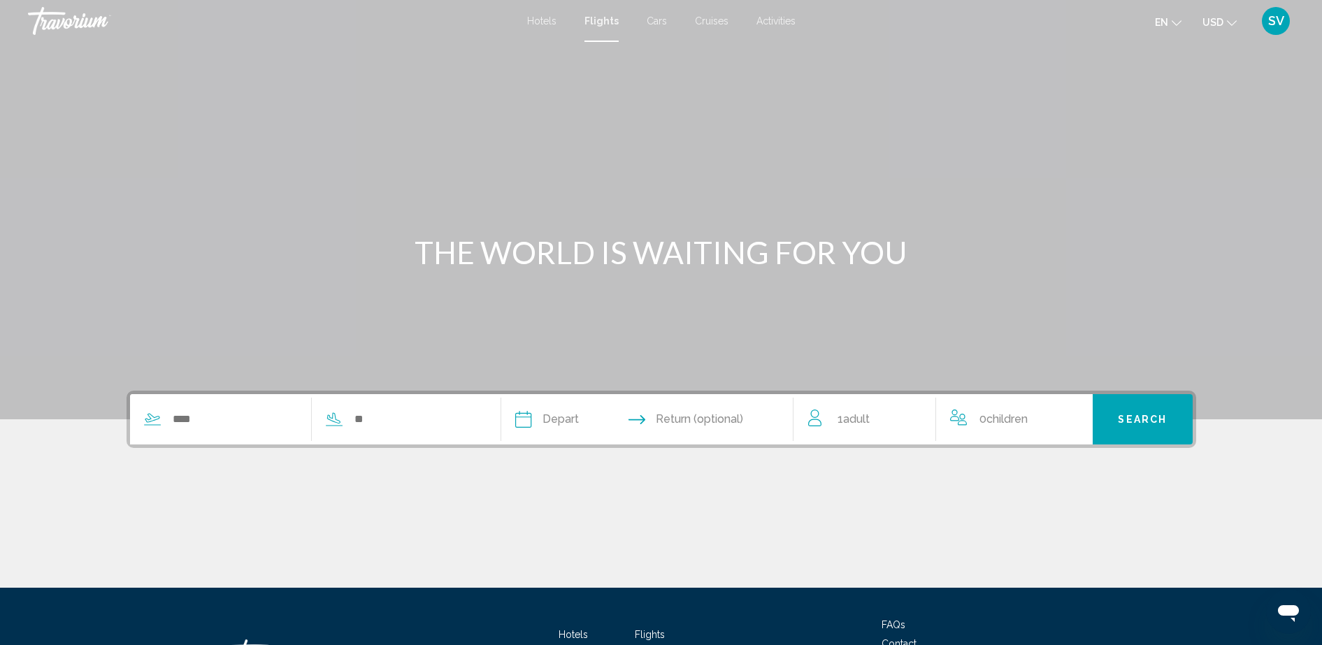
click at [663, 19] on span "Cars" at bounding box center [657, 20] width 20 height 11
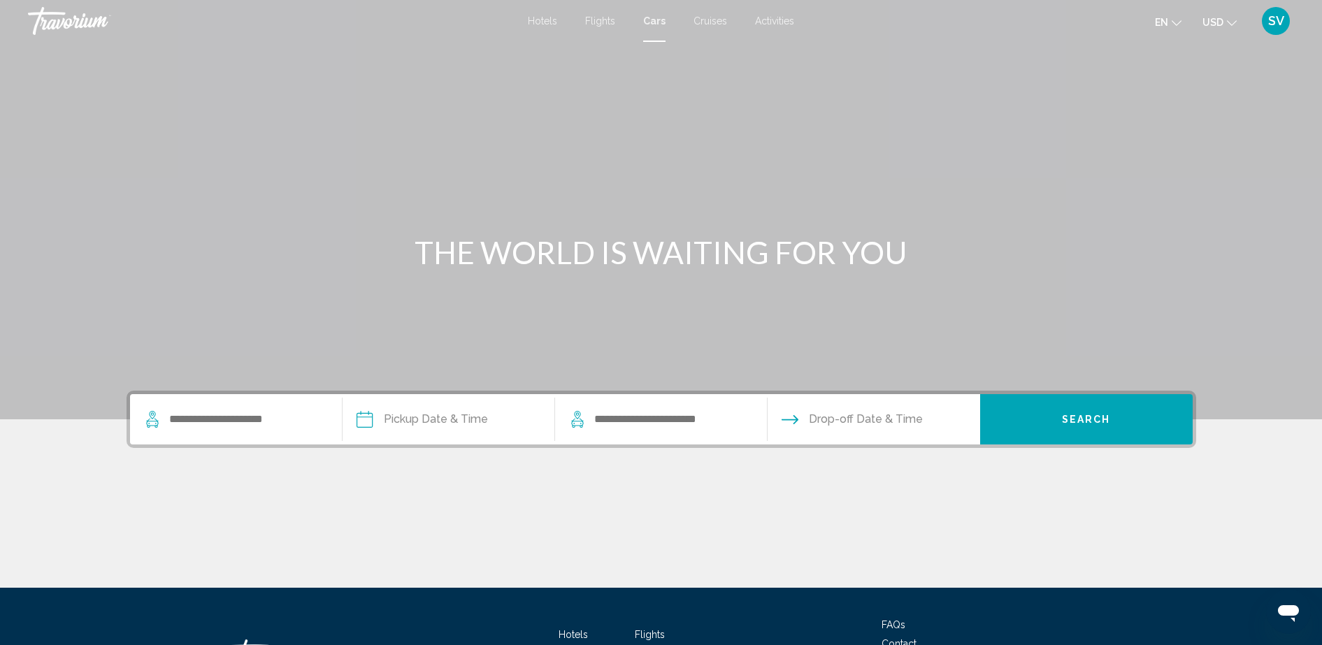
click at [713, 19] on span "Cruises" at bounding box center [710, 20] width 34 height 11
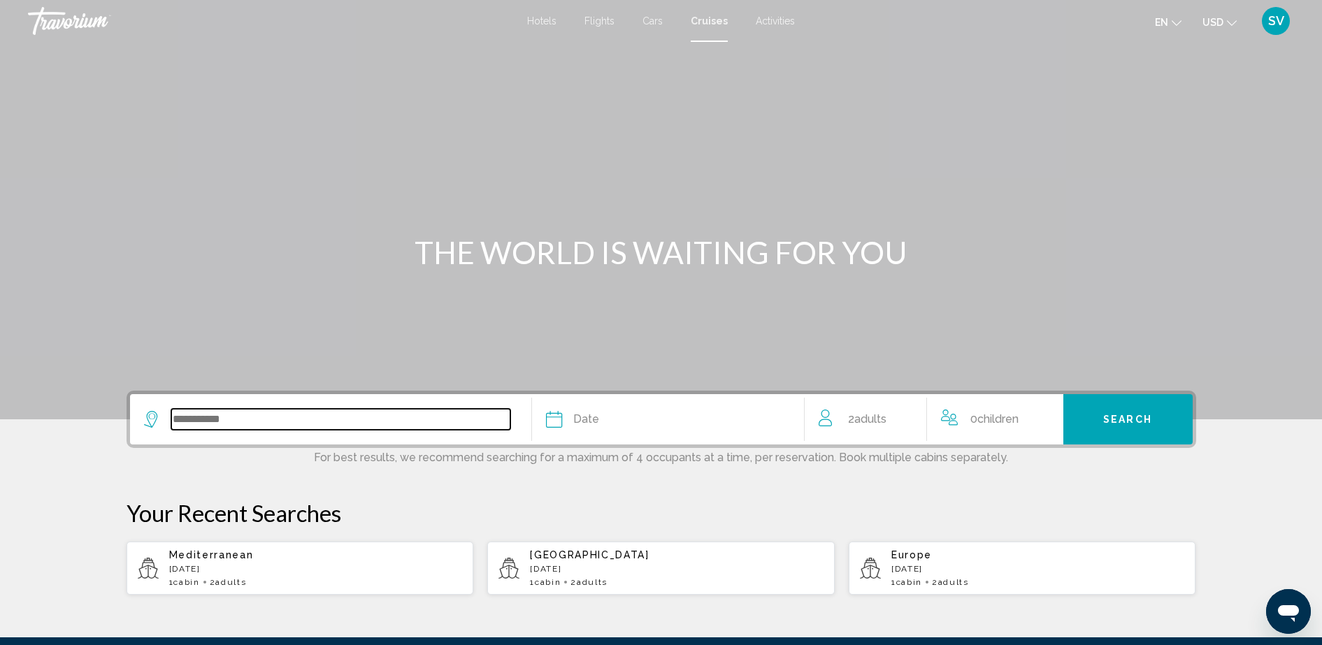
click at [208, 422] on input "Search widget" at bounding box center [340, 419] width 339 height 21
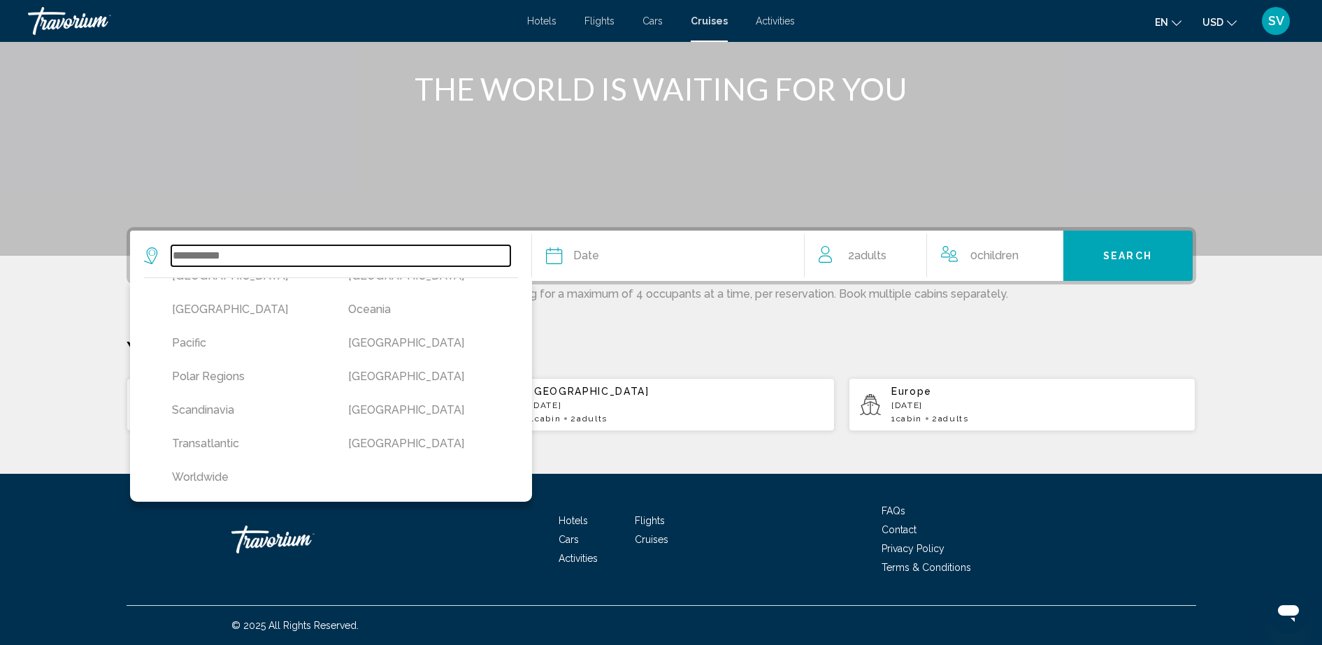
scroll to position [361, 0]
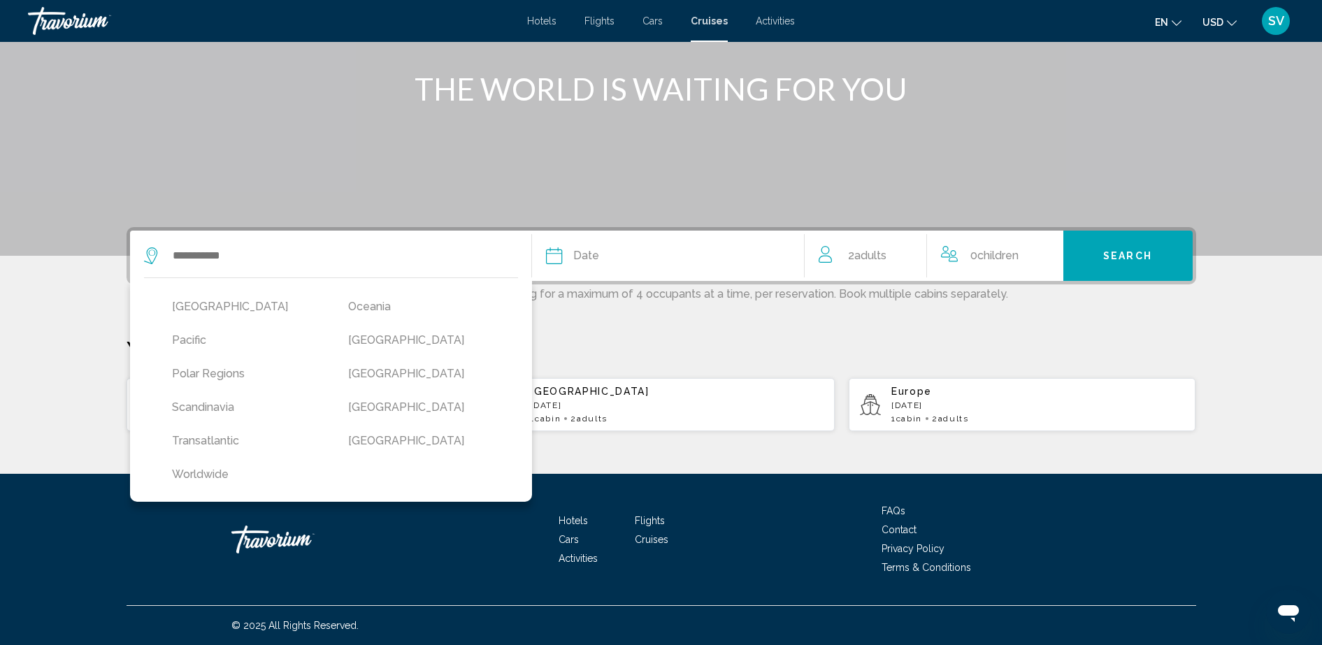
click at [1279, 21] on span "SV" at bounding box center [1276, 21] width 16 height 14
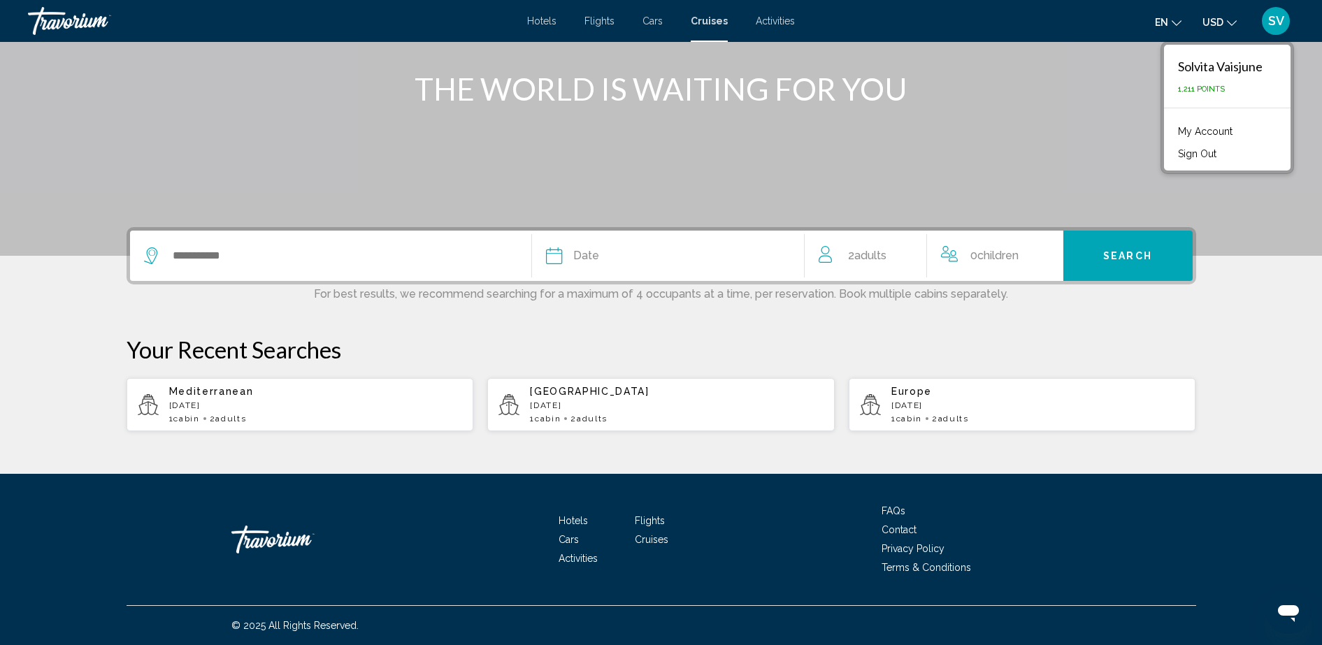
click at [1195, 129] on link "My Account" at bounding box center [1205, 131] width 69 height 18
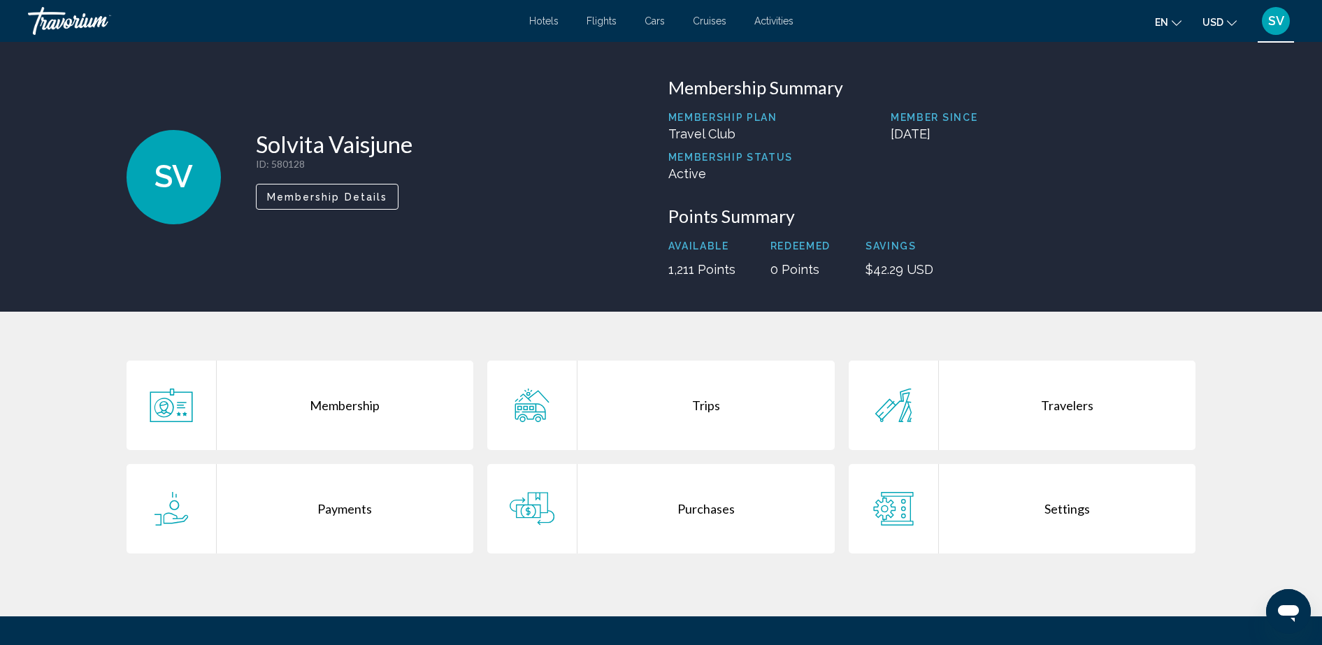
click at [681, 409] on div "Trips" at bounding box center [705, 405] width 257 height 89
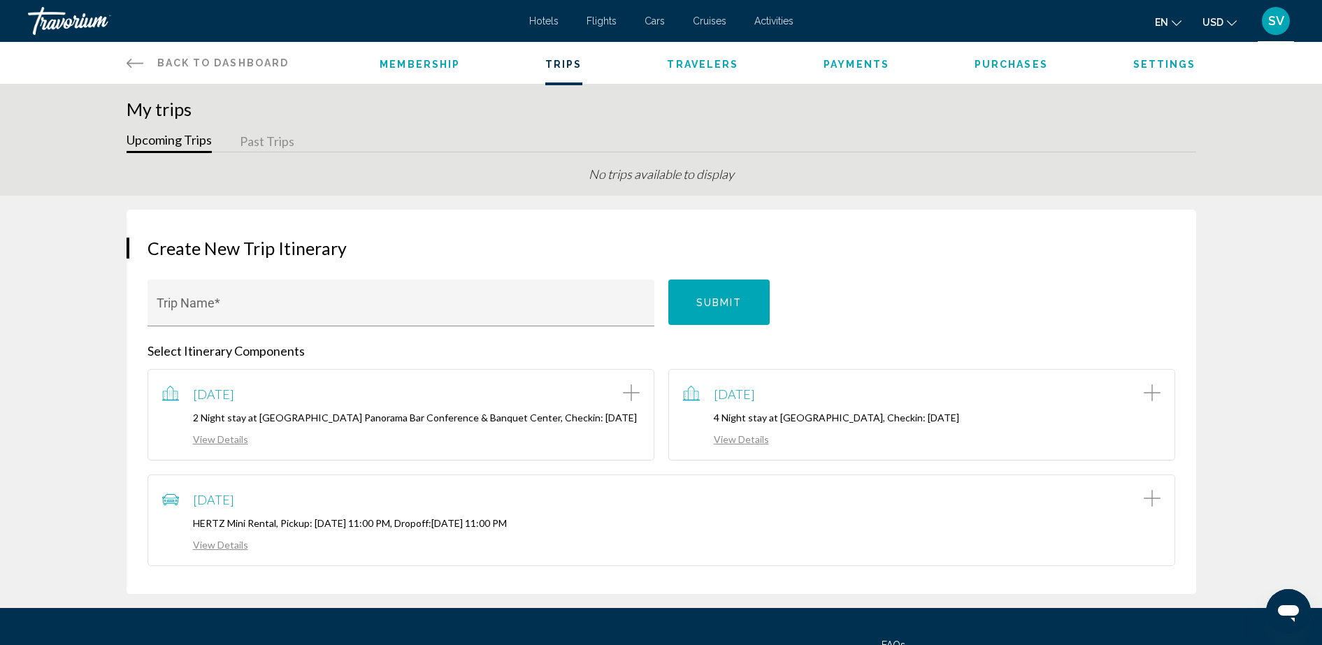
click at [750, 442] on link "View Details" at bounding box center [726, 439] width 86 height 12
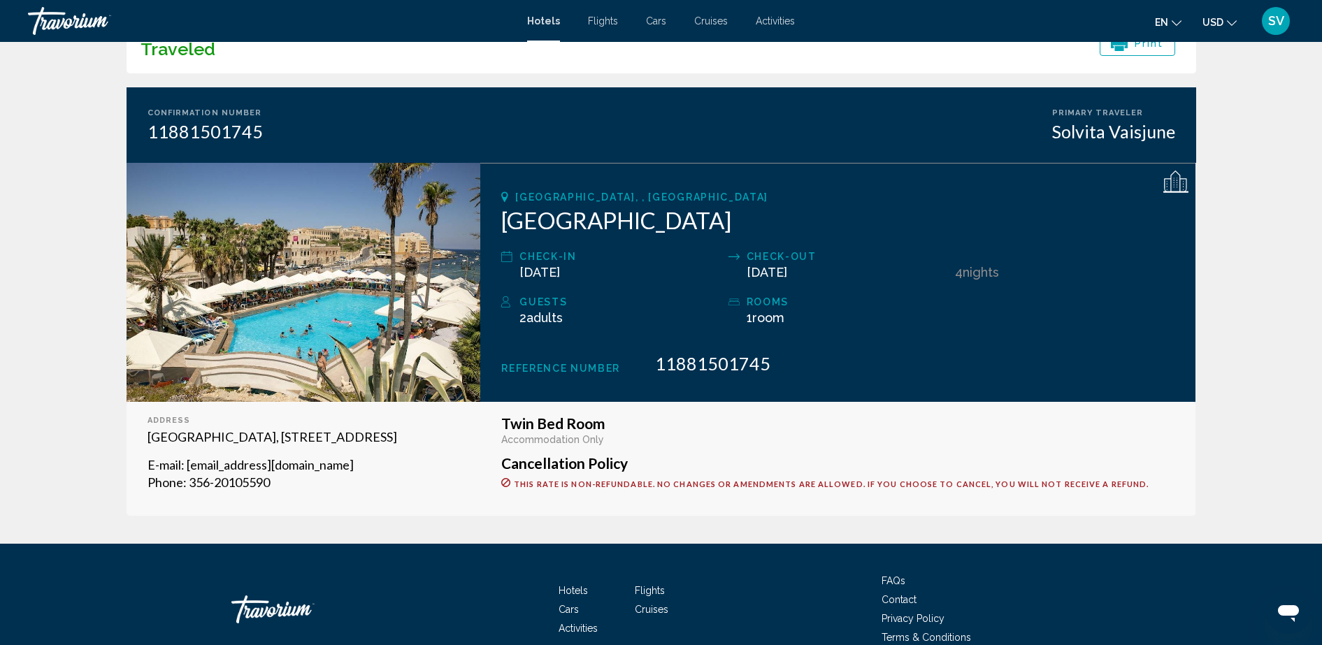
scroll to position [154, 0]
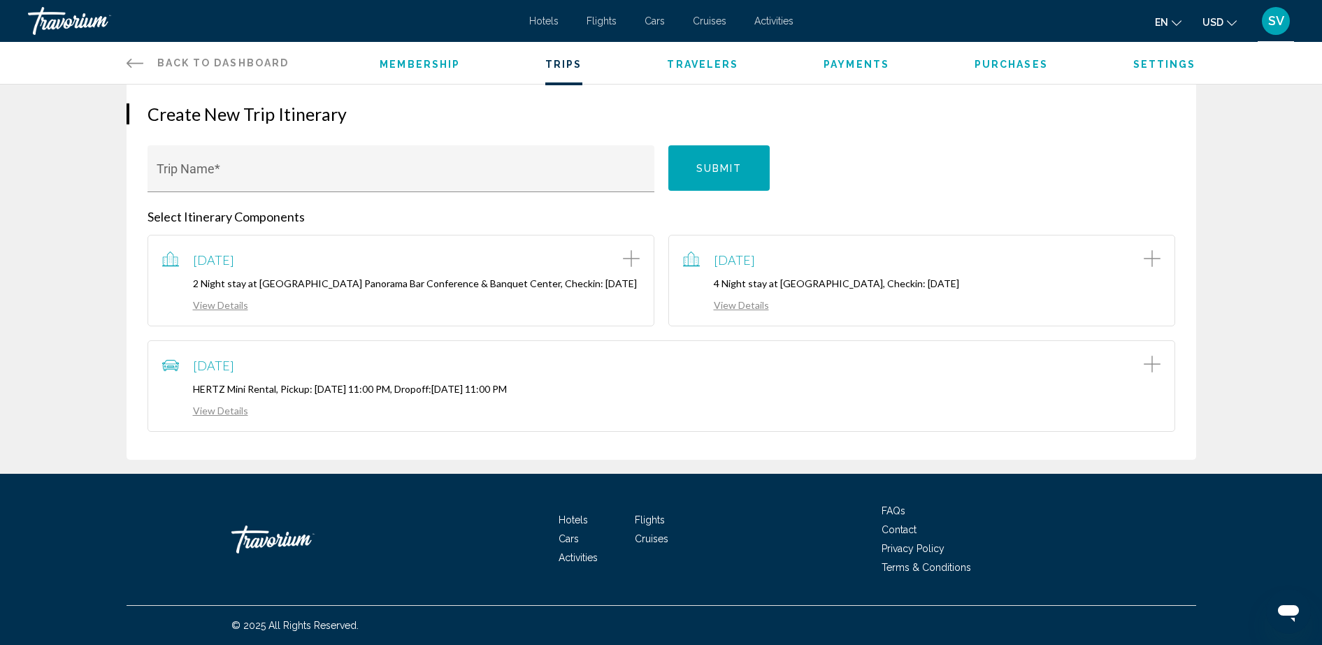
scroll to position [146, 0]
